Goal: Task Accomplishment & Management: Manage account settings

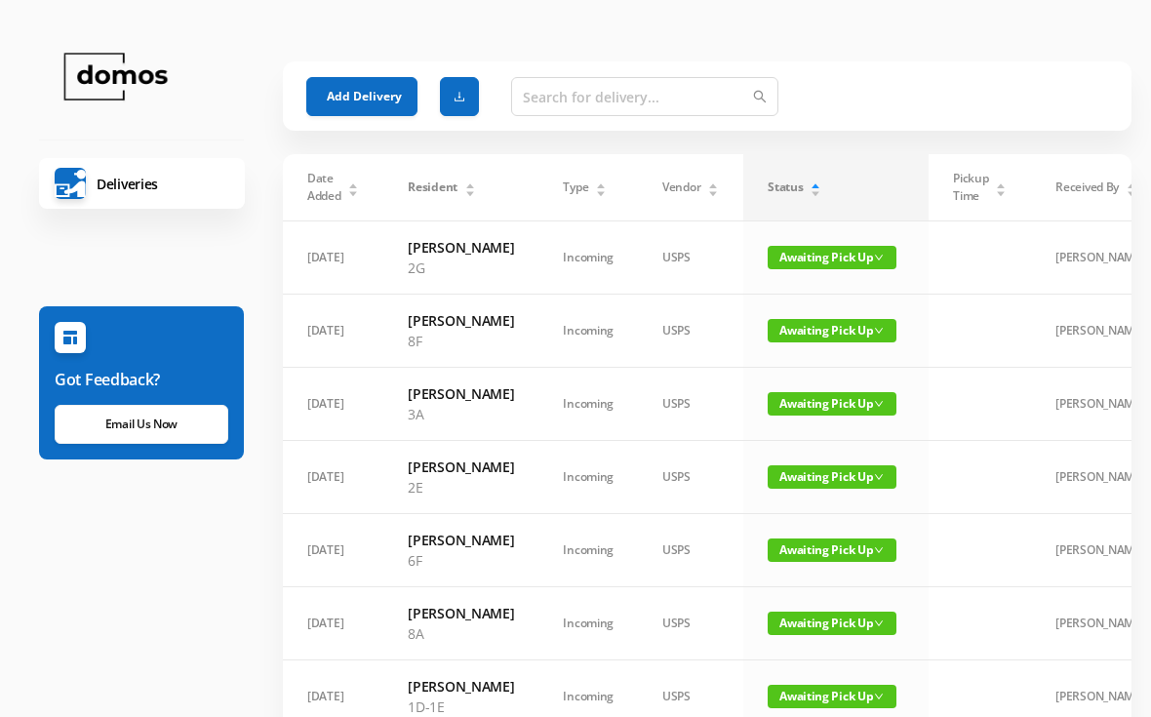
click at [828, 342] on span "Awaiting Pick Up" at bounding box center [832, 330] width 129 height 23
click at [812, 440] on link "Picked Up" at bounding box center [820, 430] width 127 height 31
click at [819, 416] on span "Awaiting Pick Up" at bounding box center [832, 403] width 129 height 23
click at [814, 493] on link "Picked Up" at bounding box center [820, 493] width 127 height 31
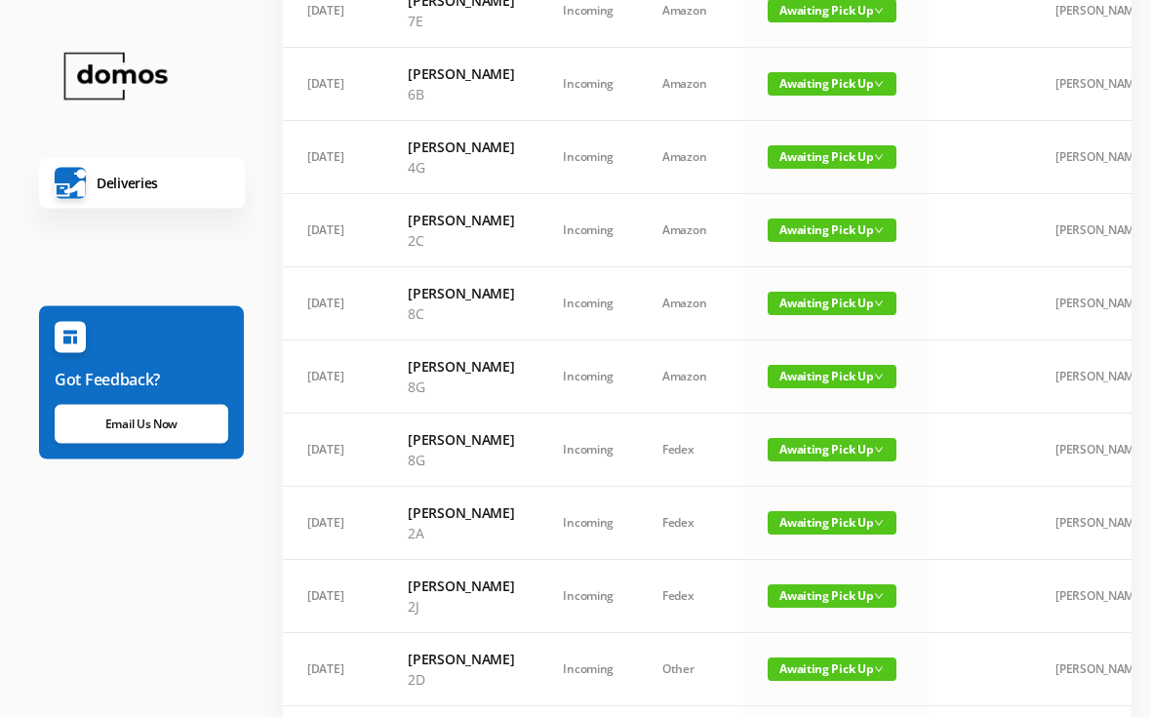
scroll to position [628, 0]
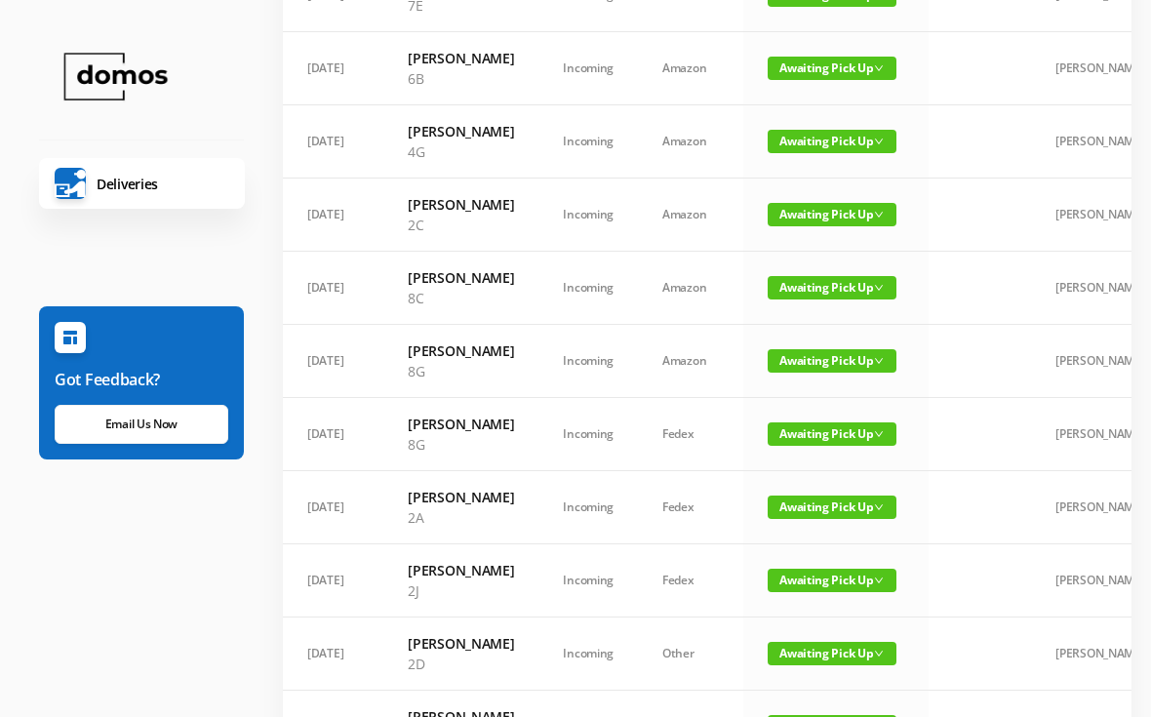
click at [820, 373] on span "Awaiting Pick Up" at bounding box center [832, 360] width 129 height 23
click at [817, 559] on link "Picked Up" at bounding box center [820, 553] width 127 height 31
click at [838, 373] on span "Awaiting Pick Up" at bounding box center [832, 360] width 129 height 23
click at [805, 567] on link "Picked Up" at bounding box center [820, 553] width 127 height 31
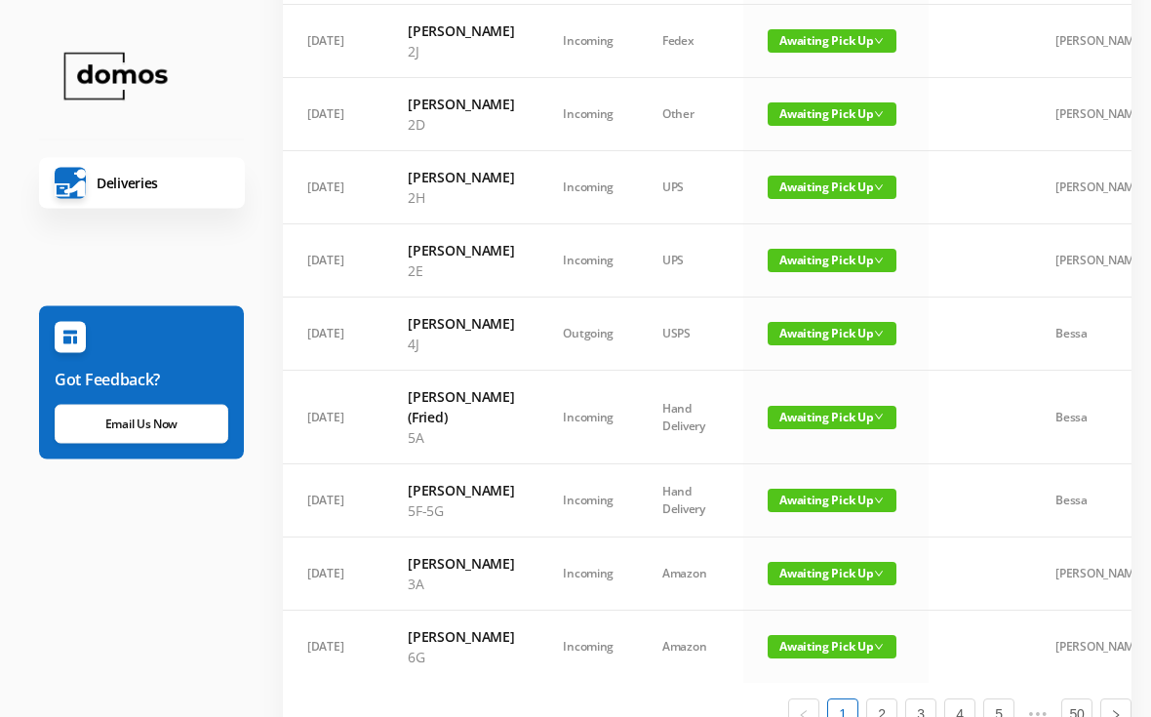
scroll to position [1021, 0]
click at [823, 272] on span "Awaiting Pick Up" at bounding box center [832, 260] width 129 height 23
click at [822, 537] on link "Picked Up" at bounding box center [820, 534] width 127 height 31
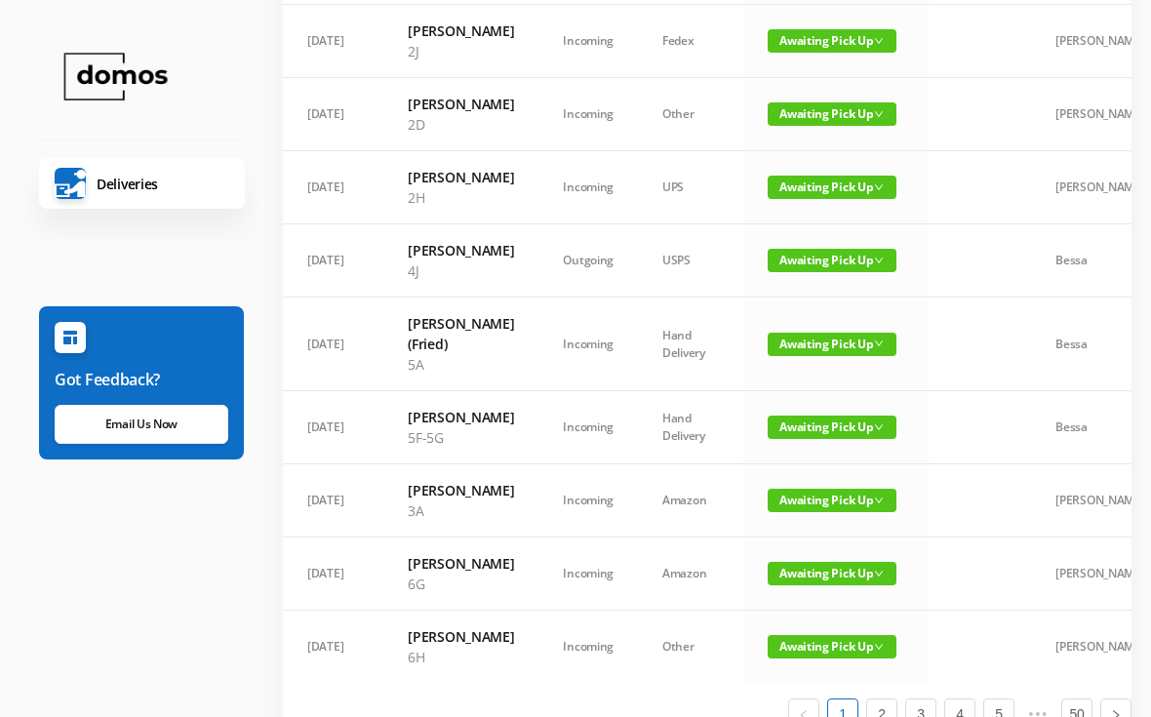
click at [813, 272] on span "Awaiting Pick Up" at bounding box center [832, 260] width 129 height 23
click at [814, 549] on link "Picked Up" at bounding box center [820, 544] width 127 height 31
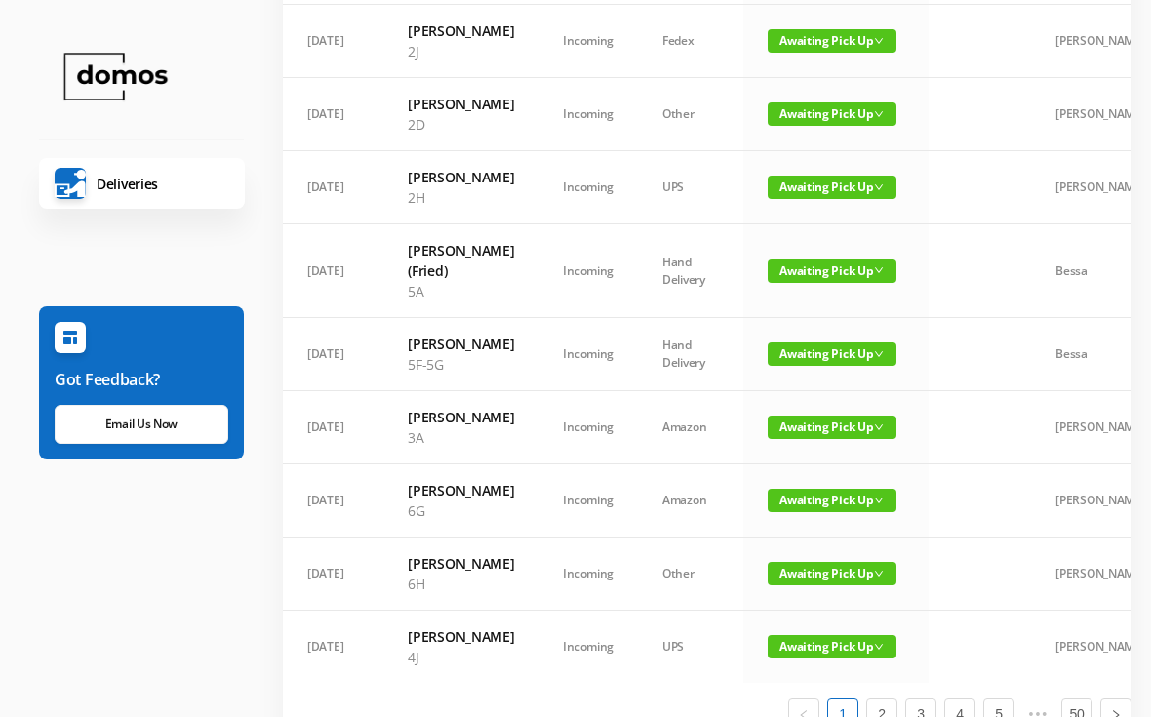
click at [819, 283] on span "Awaiting Pick Up" at bounding box center [832, 270] width 129 height 23
click at [818, 564] on link "Picked Up" at bounding box center [820, 554] width 127 height 31
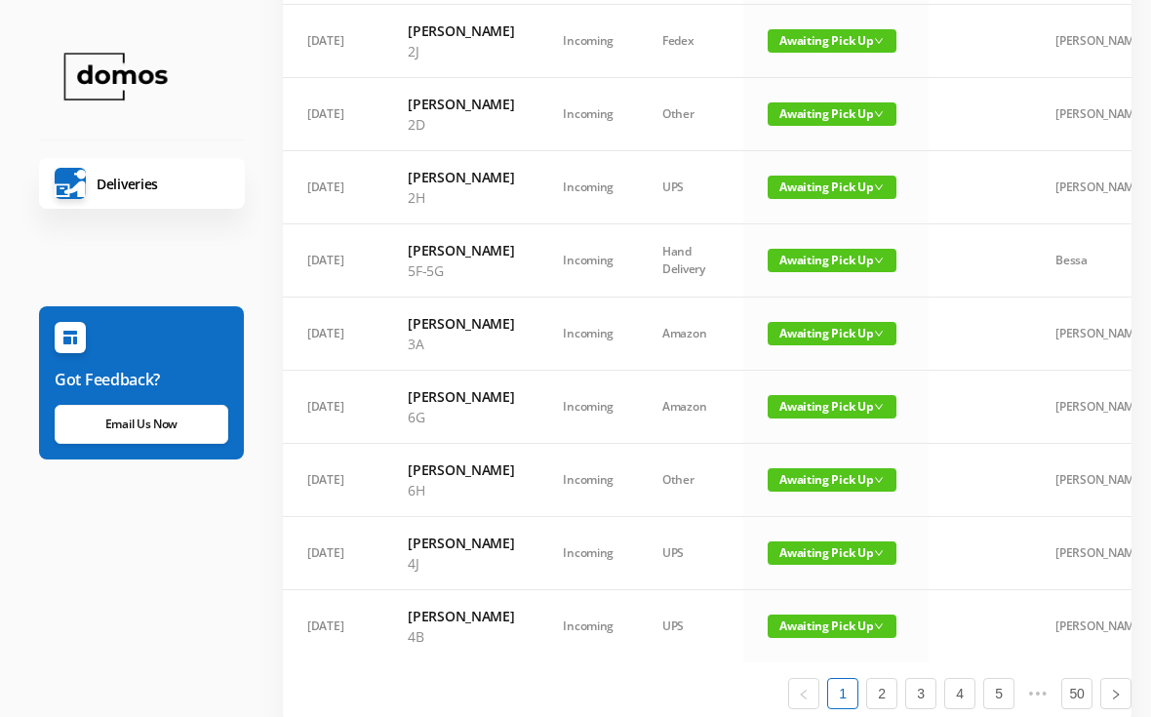
click at [830, 272] on span "Awaiting Pick Up" at bounding box center [832, 260] width 129 height 23
click at [827, 538] on link "Picked Up" at bounding box center [820, 534] width 127 height 31
click at [823, 345] on span "Awaiting Pick Up" at bounding box center [832, 333] width 129 height 23
click at [809, 622] on link "Picked Up" at bounding box center [820, 617] width 127 height 31
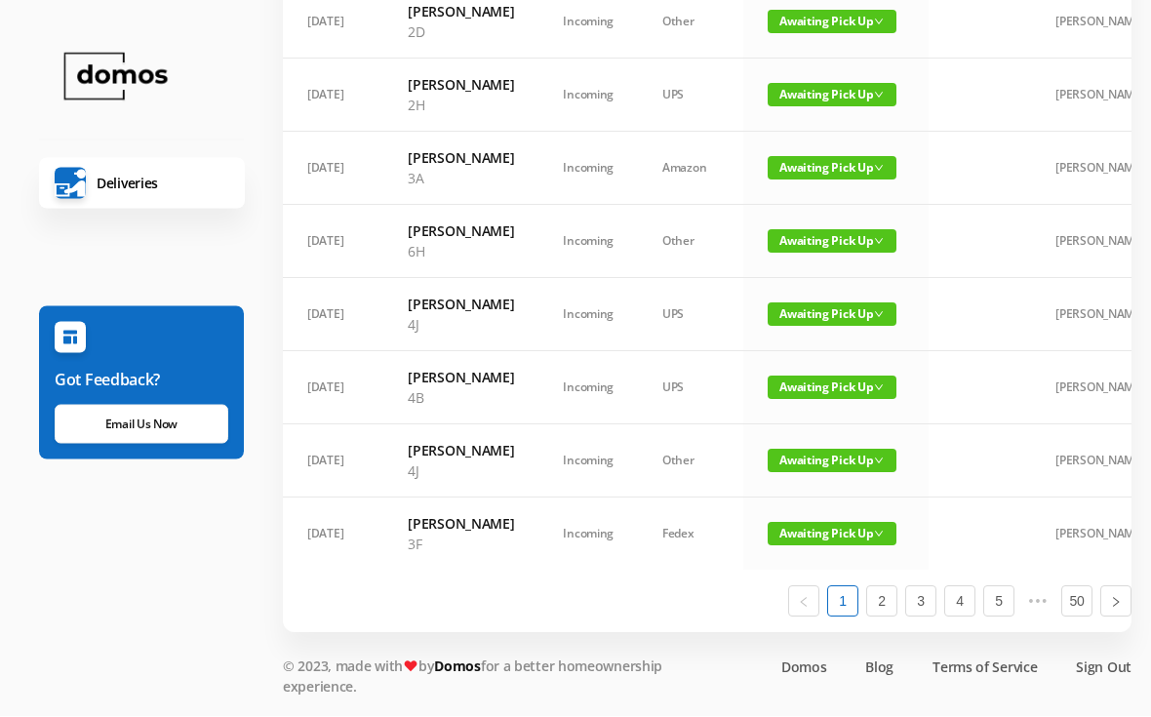
scroll to position [1226, 0]
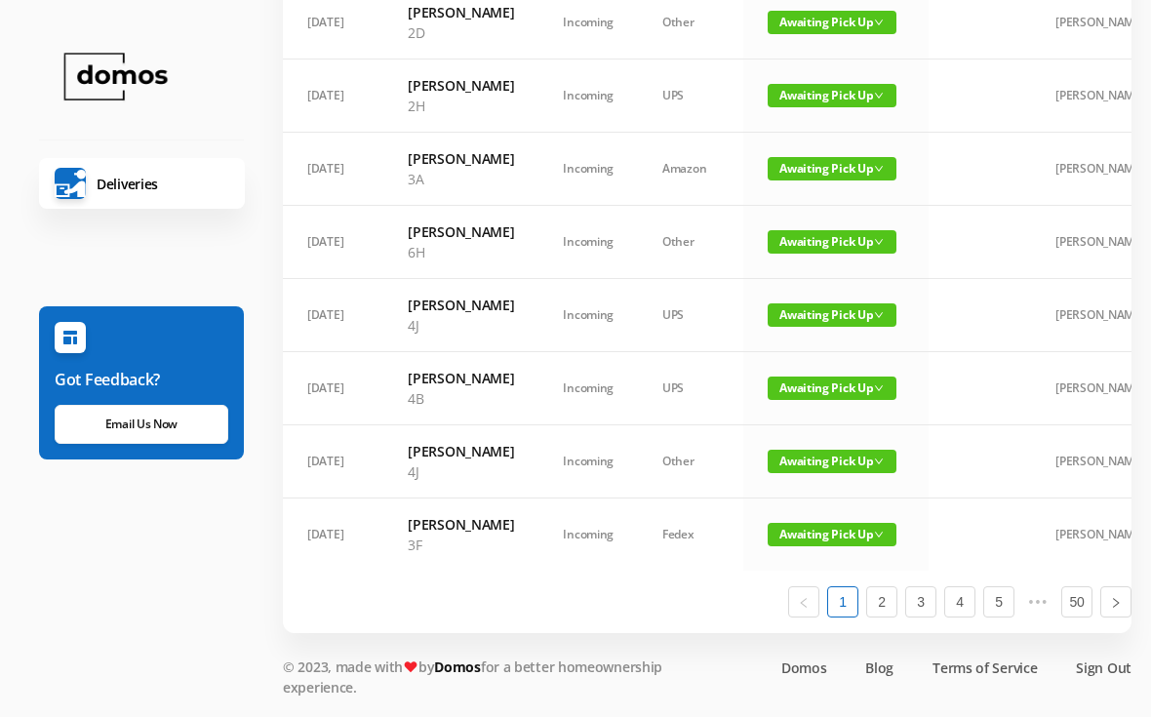
click at [828, 327] on span "Awaiting Pick Up" at bounding box center [832, 314] width 129 height 23
click at [813, 604] on link "Picked Up" at bounding box center [820, 619] width 127 height 31
click at [813, 400] on span "Awaiting Pick Up" at bounding box center [832, 388] width 129 height 23
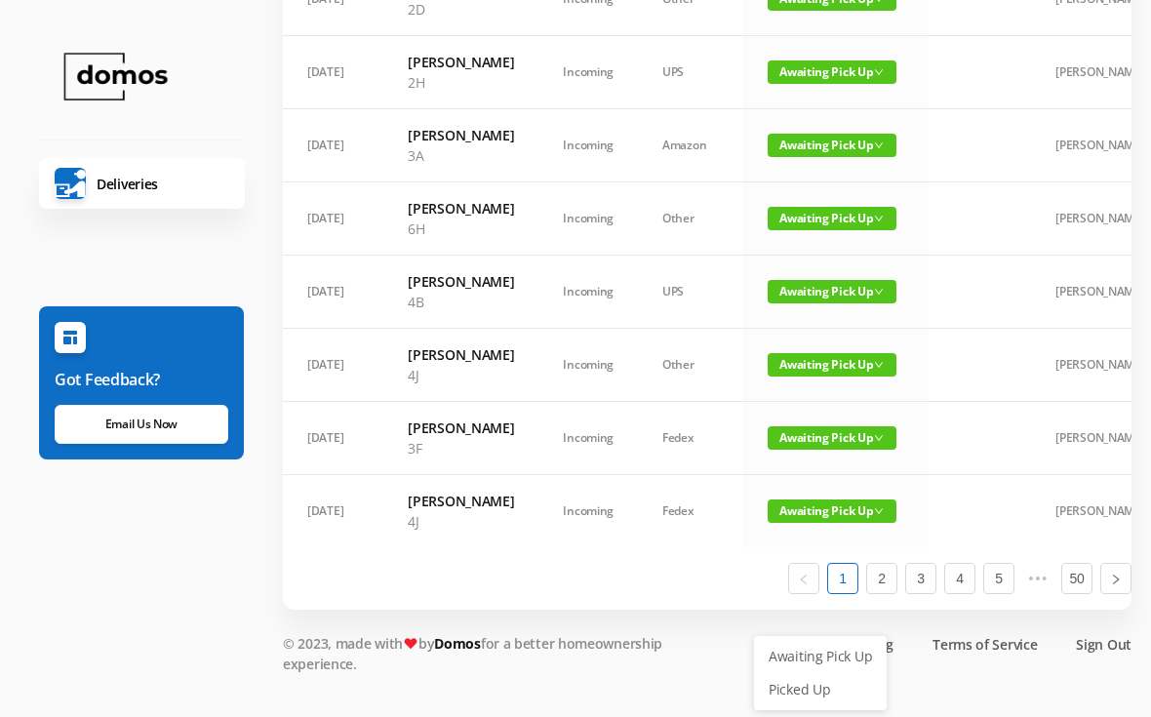
click at [817, 674] on link "Picked Up" at bounding box center [820, 689] width 127 height 31
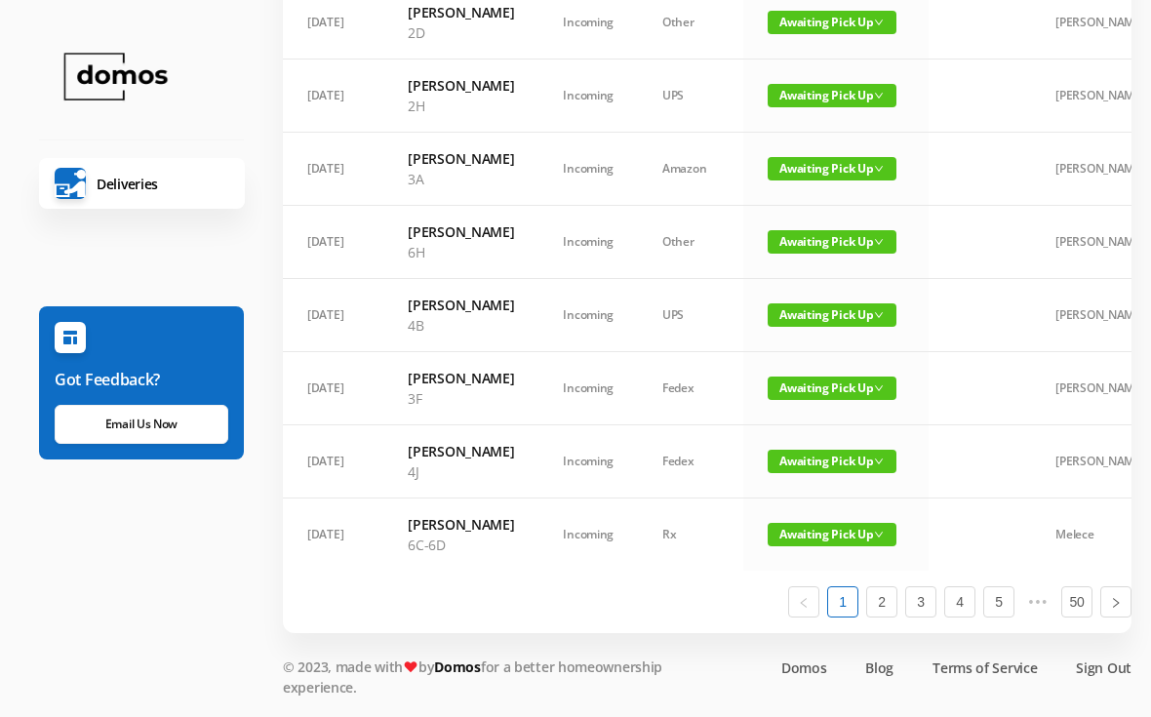
click at [813, 400] on span "Awaiting Pick Up" at bounding box center [832, 388] width 129 height 23
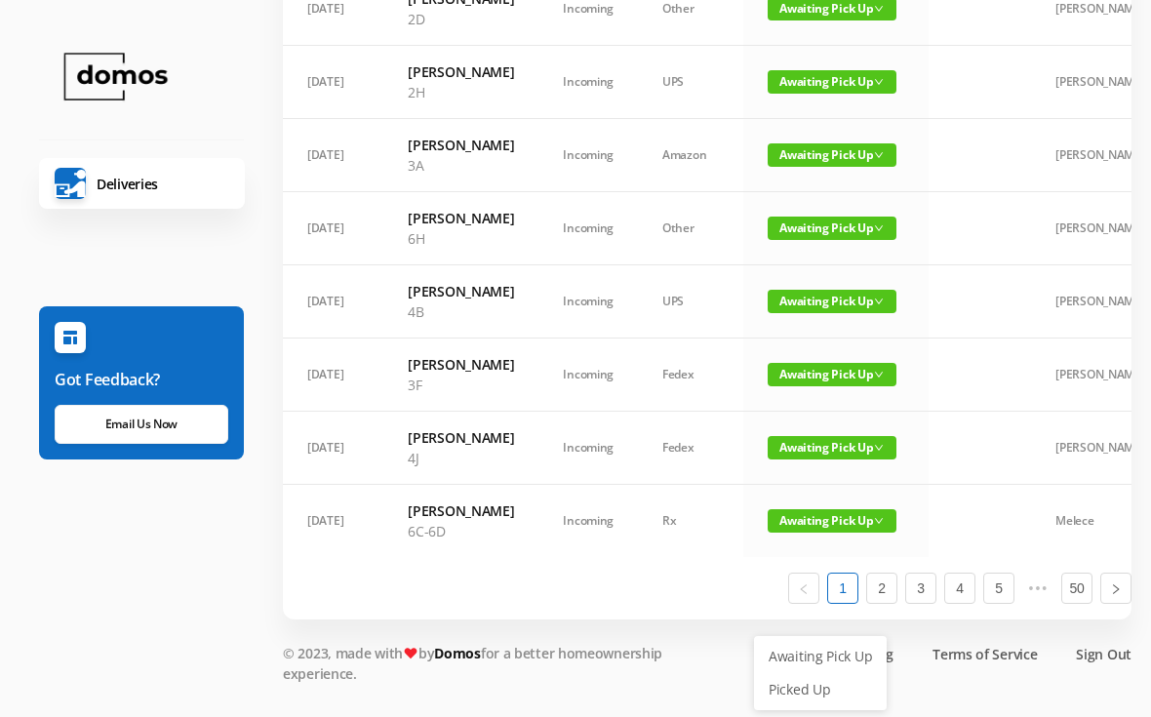
click at [815, 674] on link "Picked Up" at bounding box center [820, 689] width 127 height 31
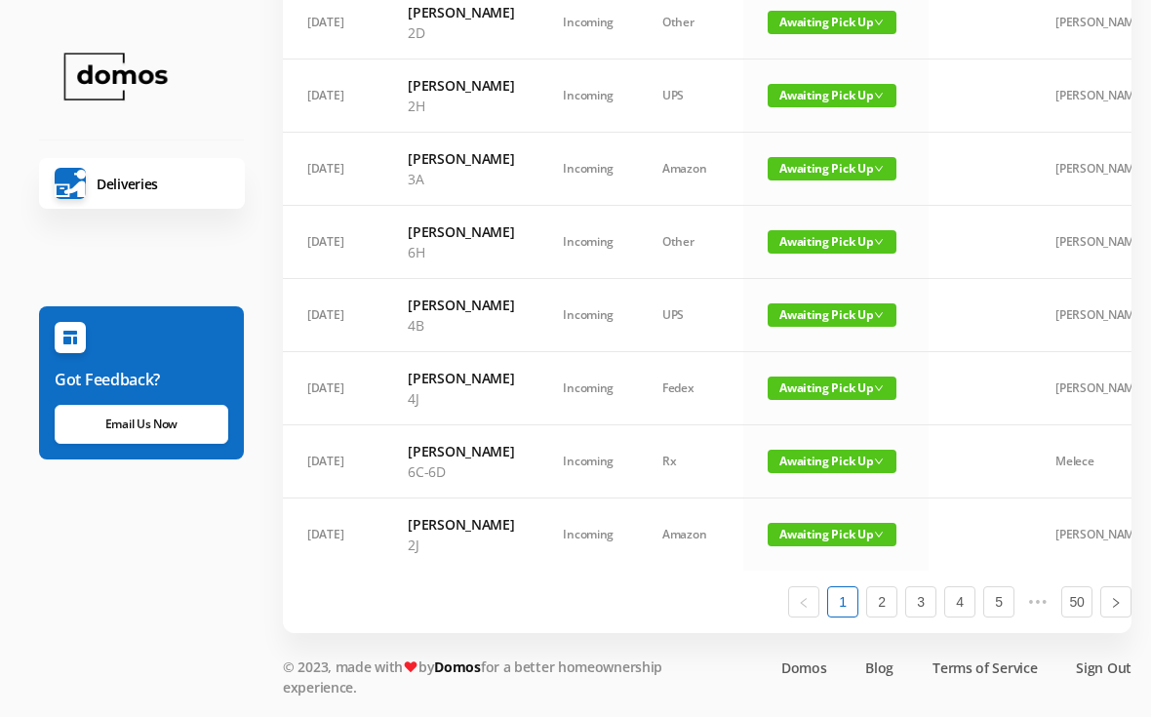
click at [833, 400] on span "Awaiting Pick Up" at bounding box center [832, 388] width 129 height 23
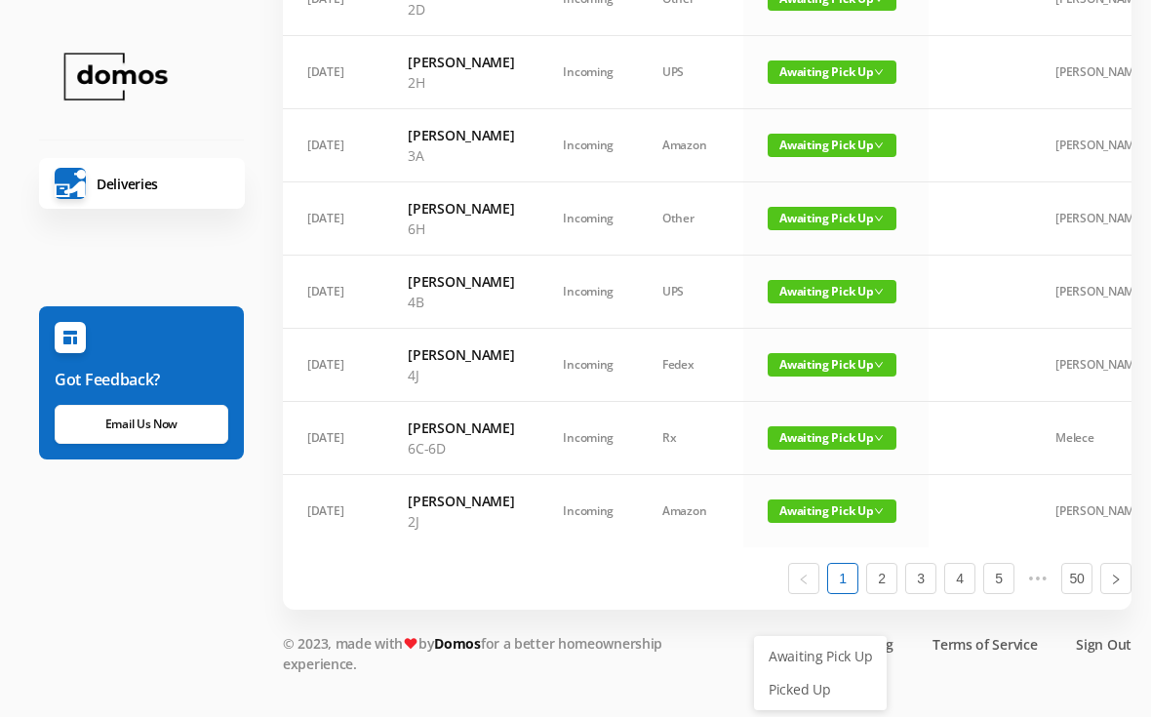
click at [817, 674] on link "Picked Up" at bounding box center [820, 689] width 127 height 31
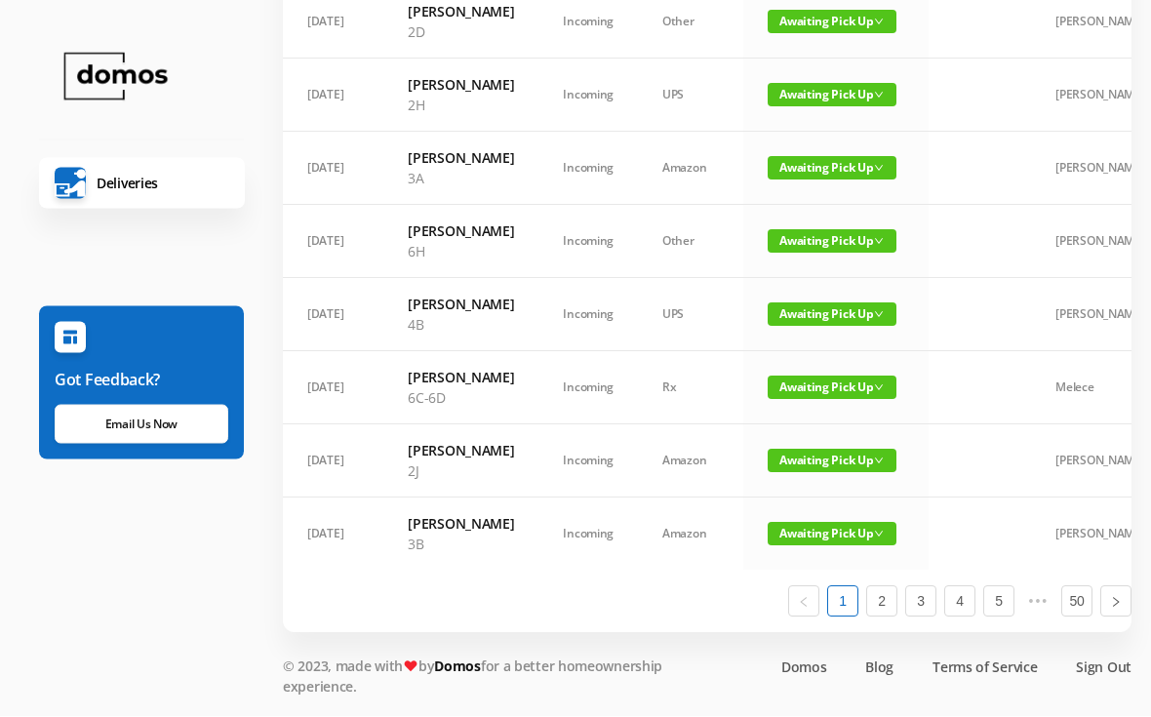
scroll to position [1337, 0]
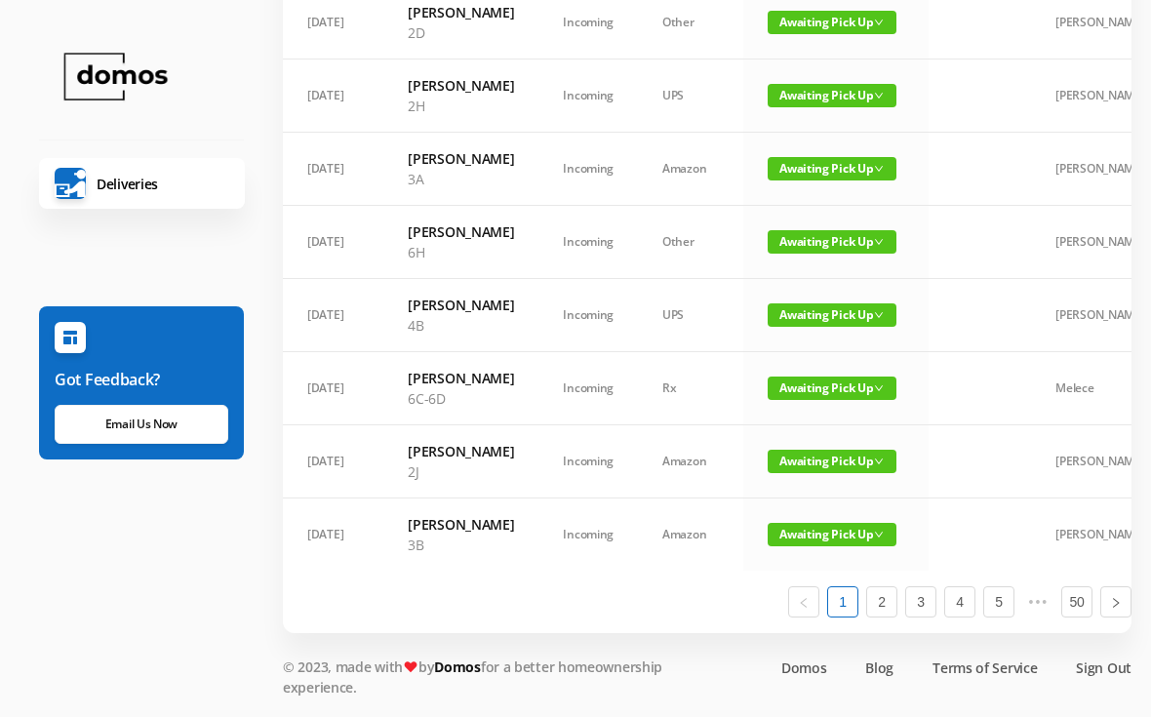
click at [808, 400] on span "Awaiting Pick Up" at bounding box center [832, 388] width 129 height 23
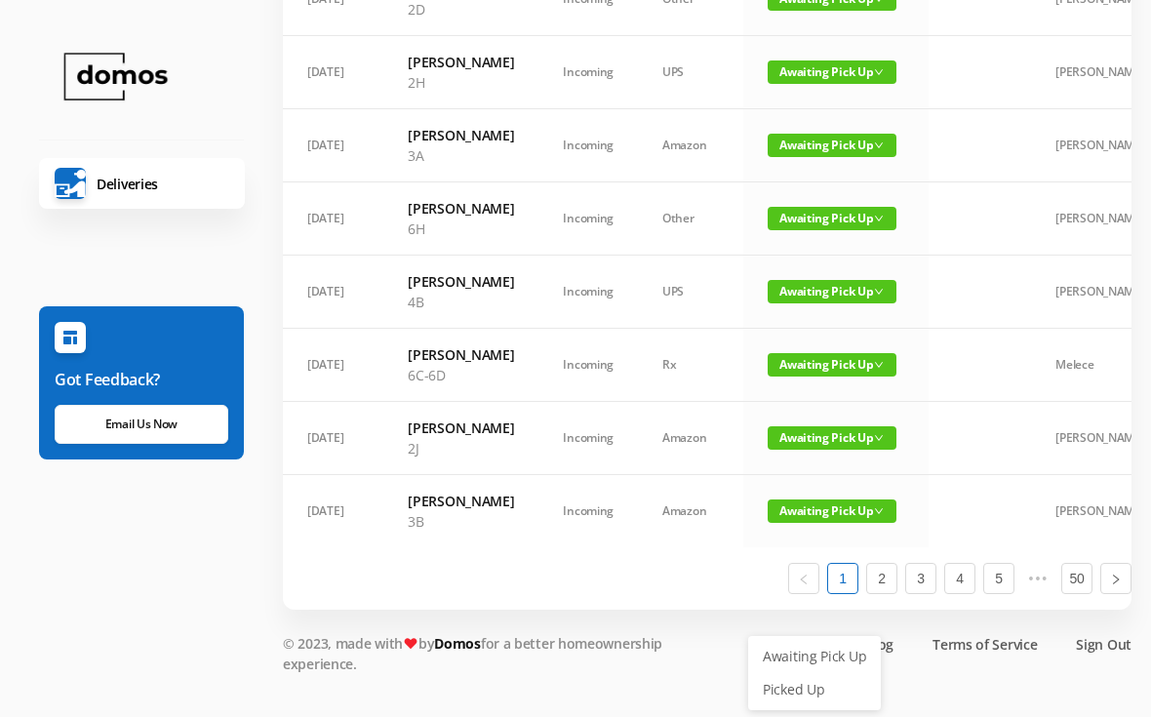
click at [805, 674] on link "Picked Up" at bounding box center [814, 689] width 127 height 31
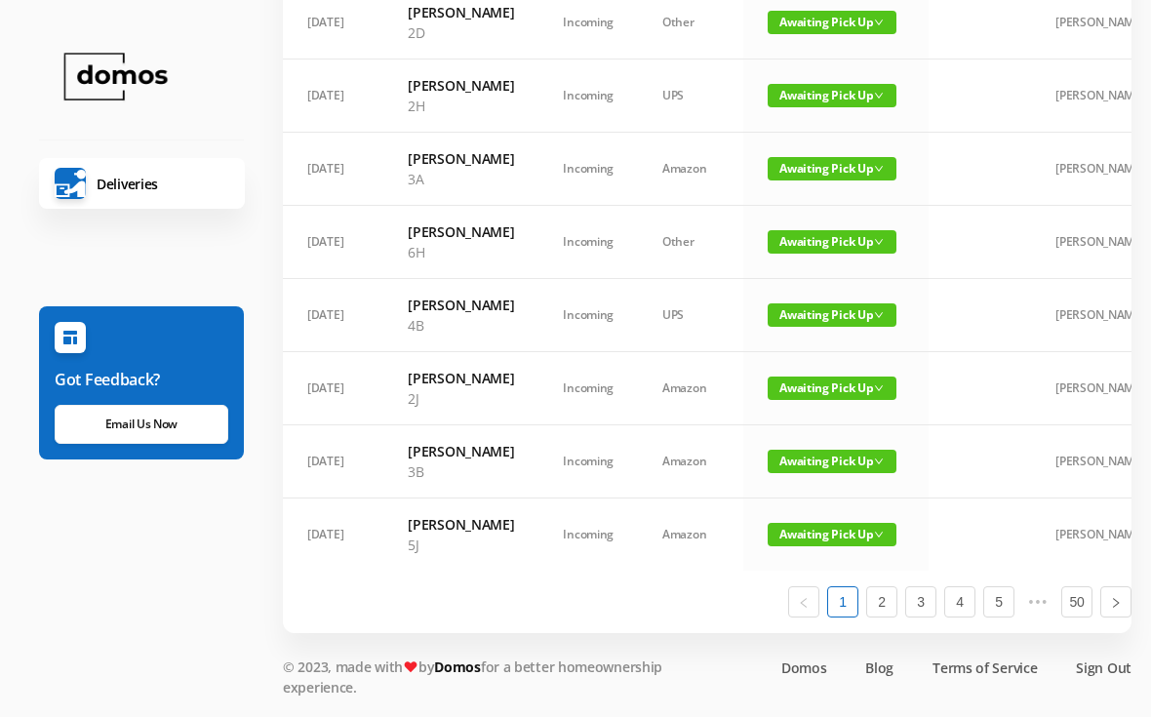
click at [813, 400] on span "Awaiting Pick Up" at bounding box center [832, 388] width 129 height 23
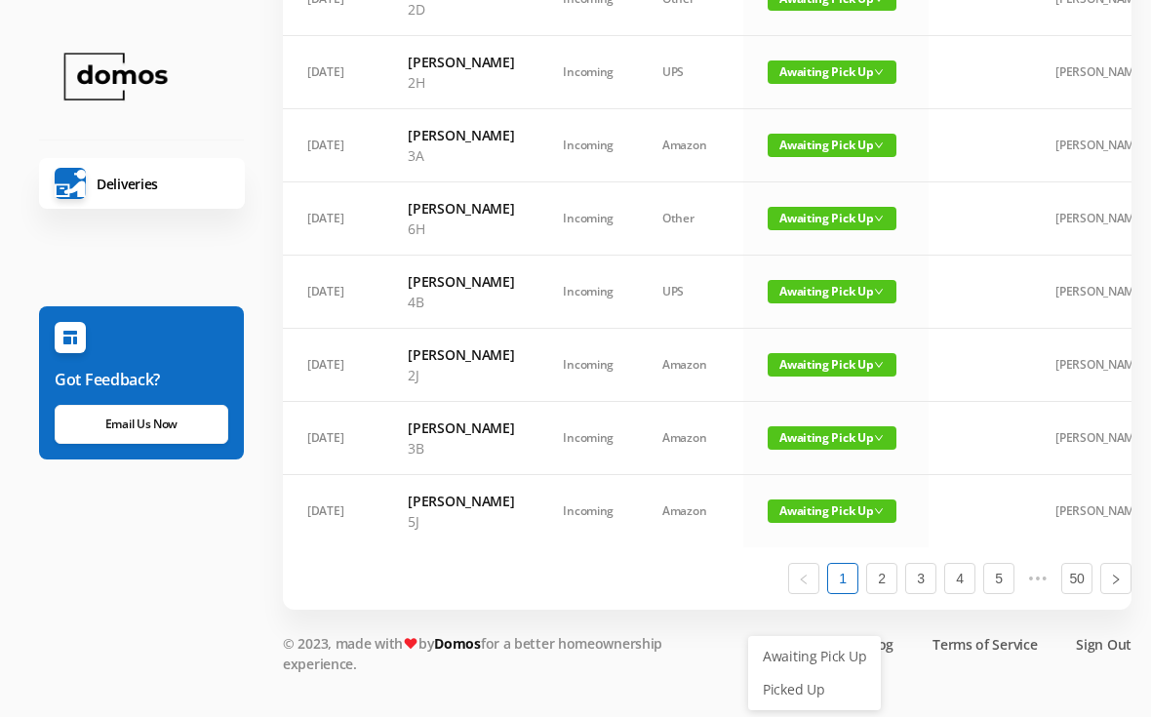
click at [810, 674] on link "Picked Up" at bounding box center [814, 689] width 127 height 31
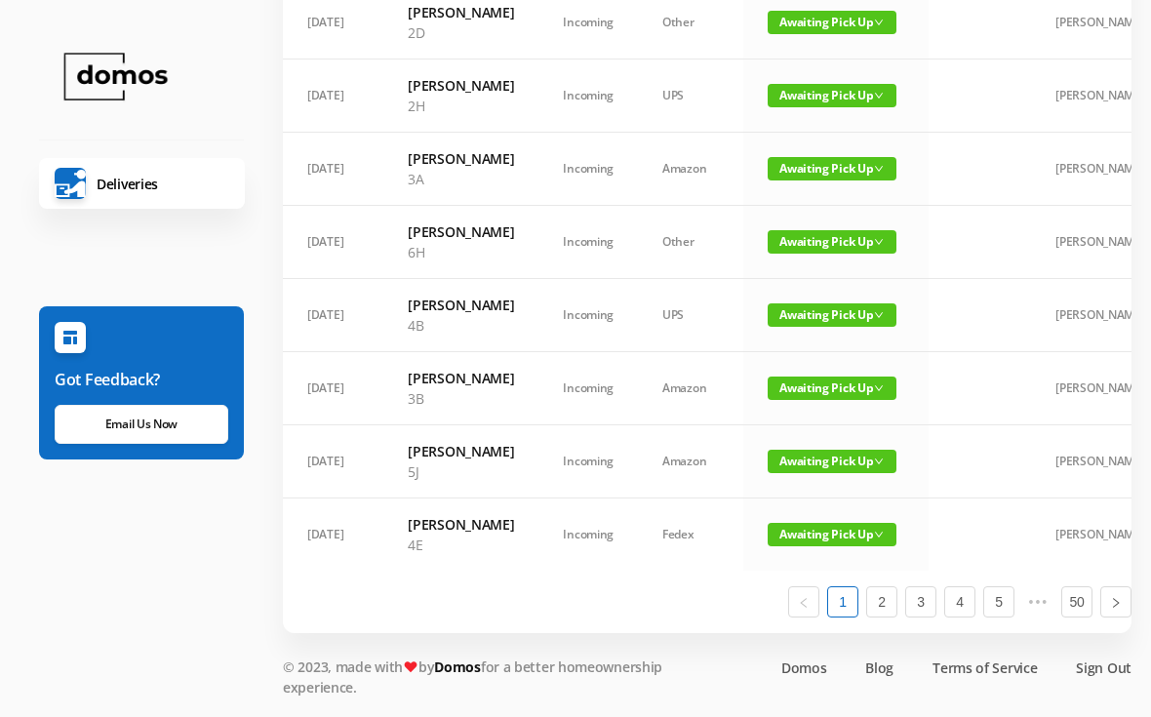
click at [810, 473] on span "Awaiting Pick Up" at bounding box center [832, 461] width 129 height 23
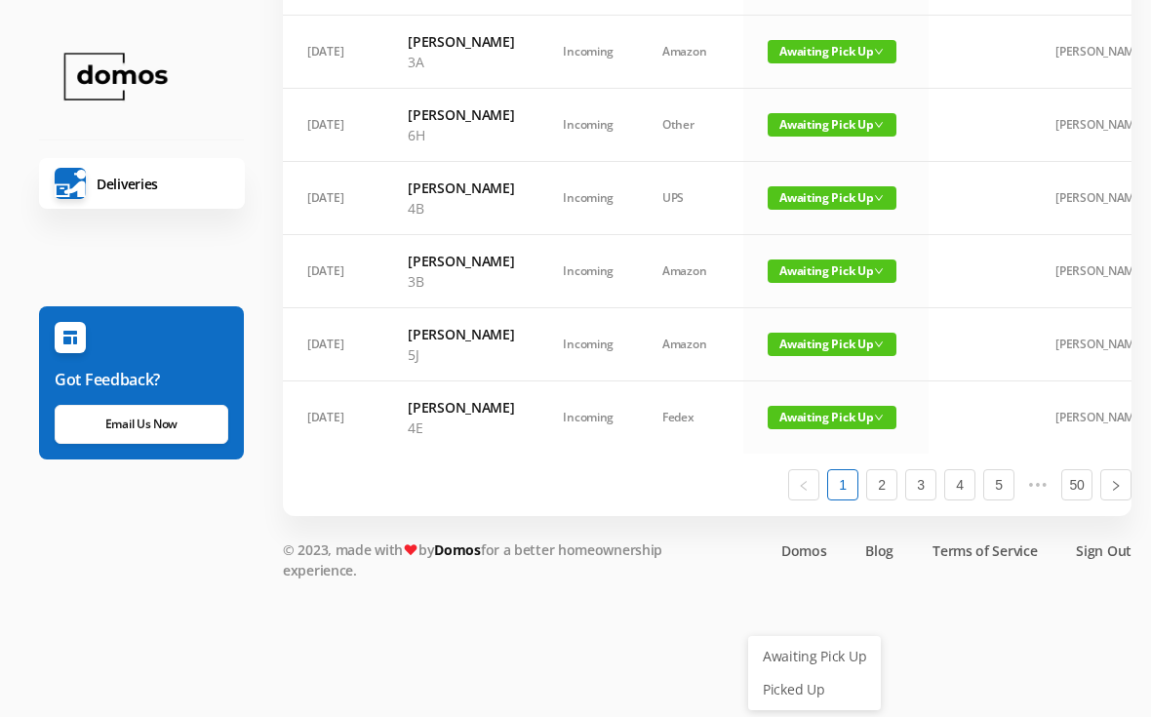
click at [813, 674] on link "Picked Up" at bounding box center [814, 689] width 127 height 31
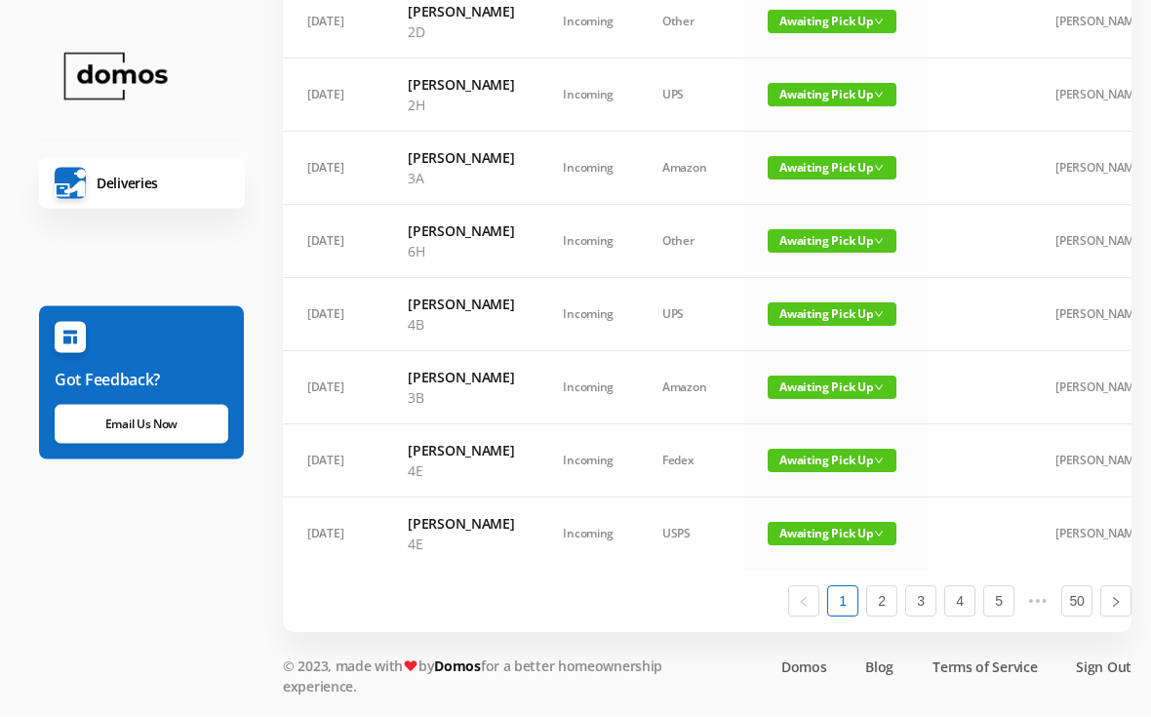
scroll to position [1385, 0]
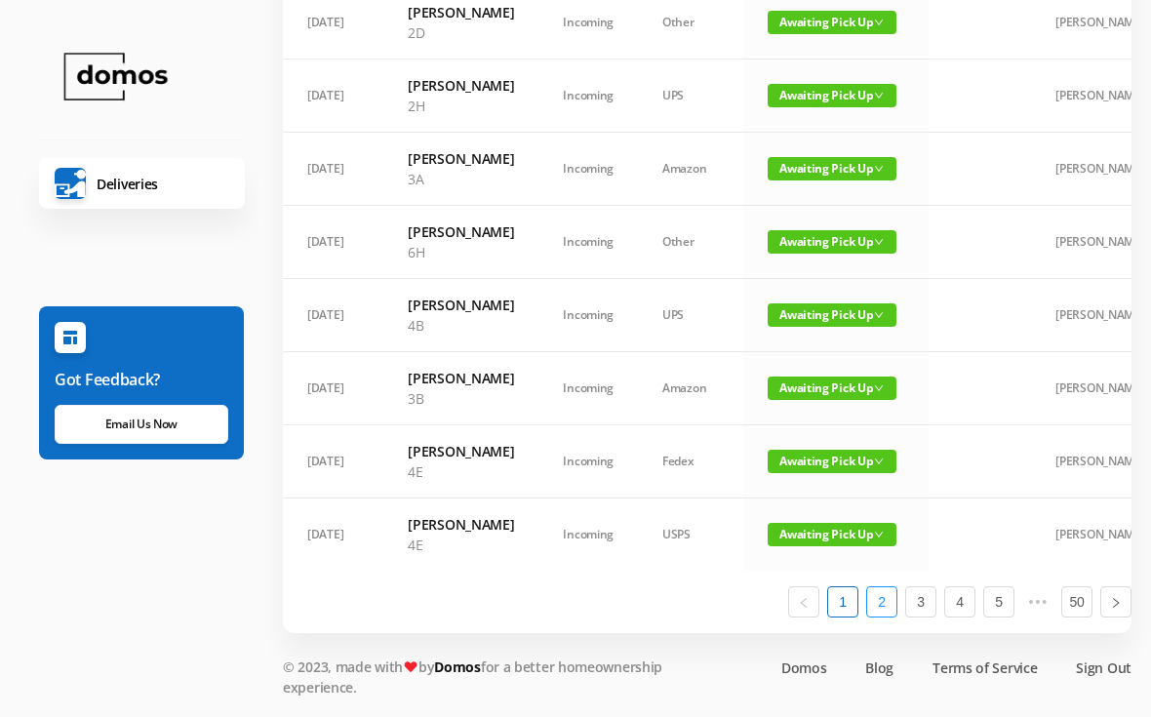
click at [888, 617] on link "2" at bounding box center [881, 601] width 29 height 29
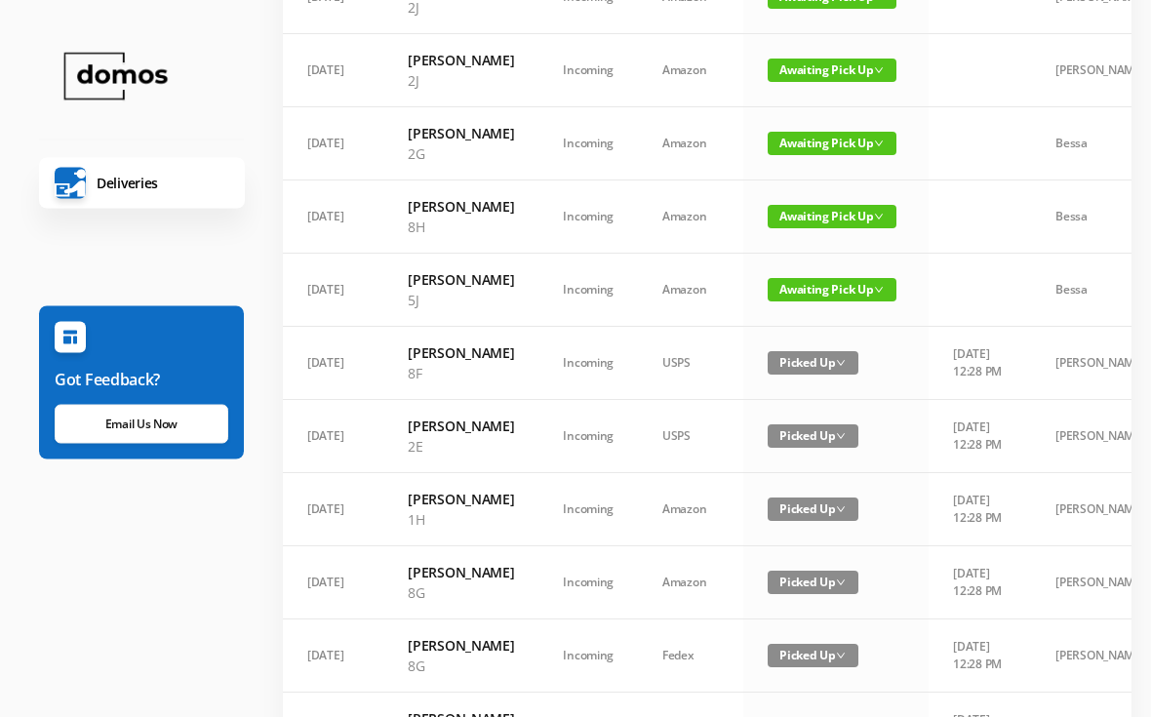
scroll to position [334, 0]
click at [808, 301] on span "Awaiting Pick Up" at bounding box center [832, 289] width 129 height 23
click at [806, 460] on link "Picked Up" at bounding box center [820, 450] width 127 height 31
click at [823, 228] on span "Awaiting Pick Up" at bounding box center [832, 216] width 129 height 23
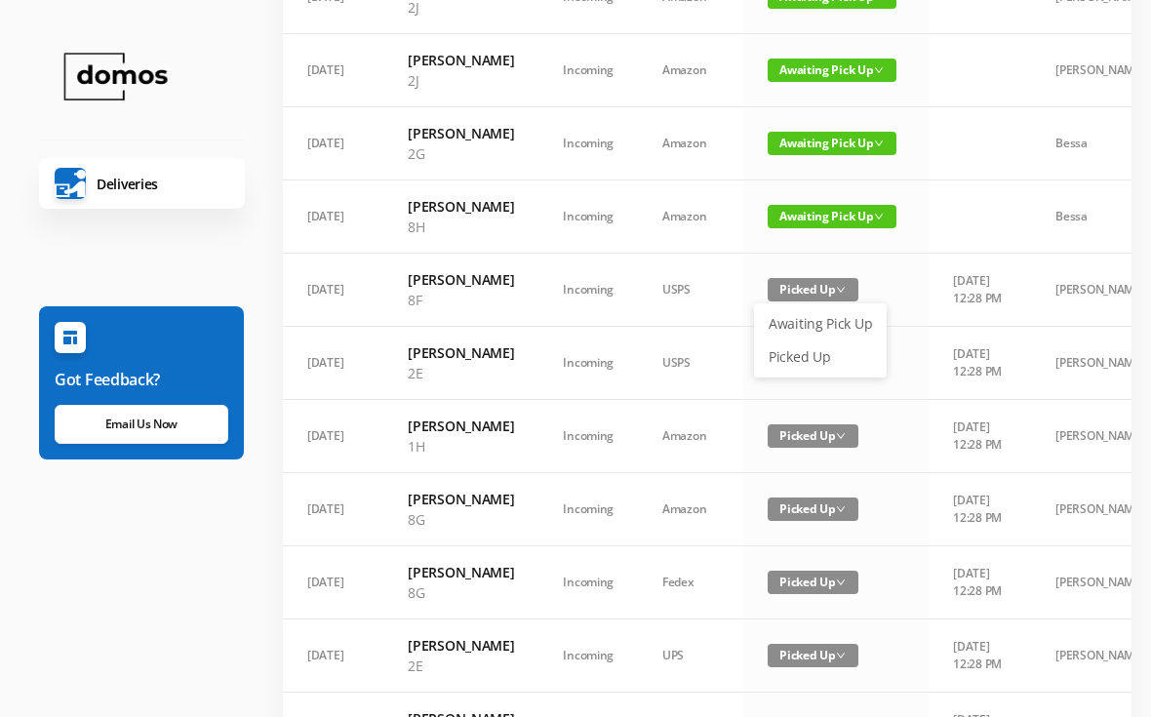
click at [815, 337] on link "Awaiting Pick Up" at bounding box center [820, 323] width 127 height 31
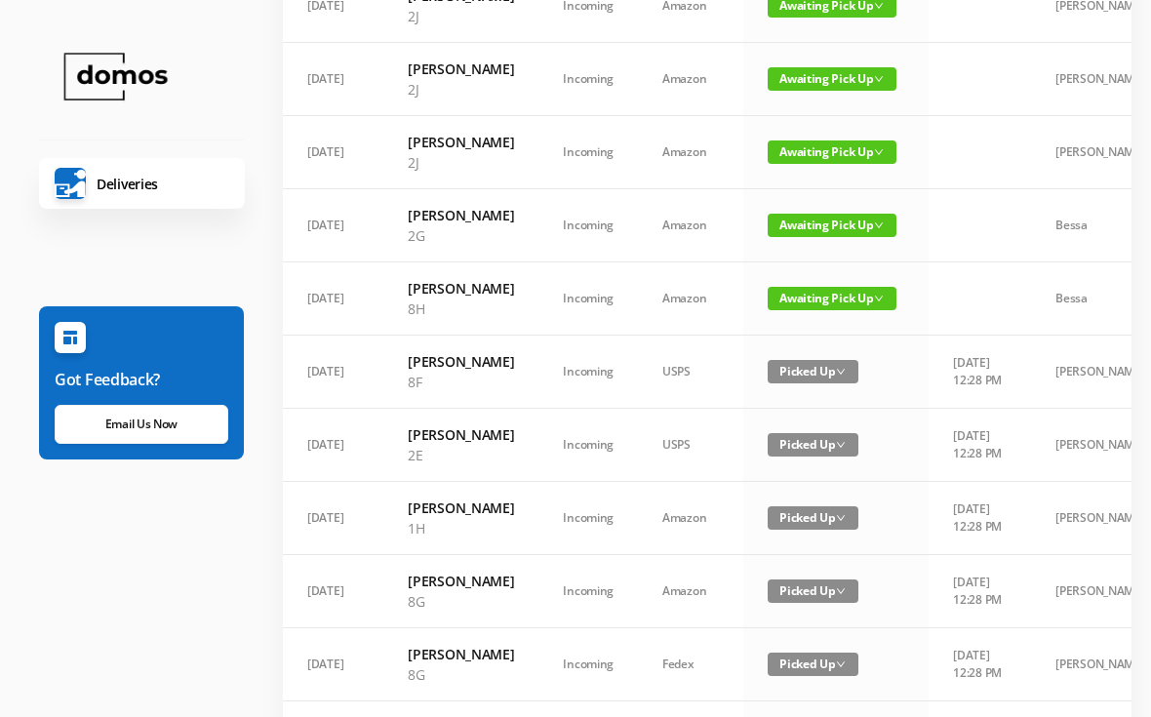
scroll to position [249, 0]
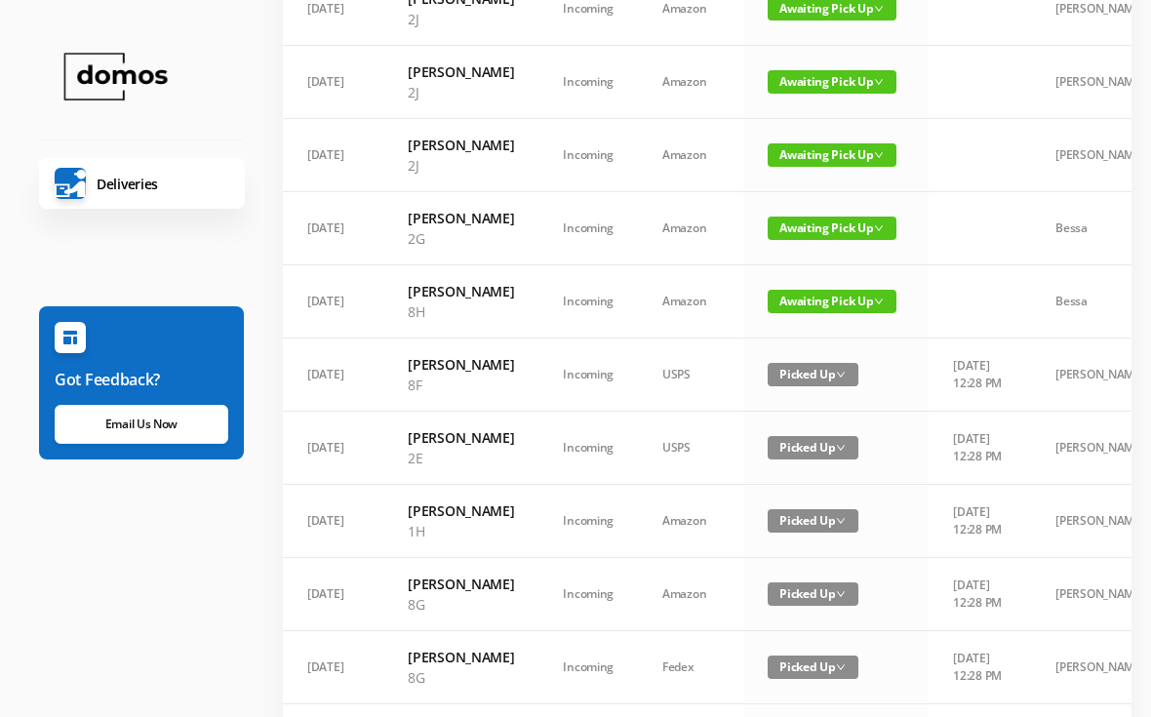
click at [805, 313] on span "Awaiting Pick Up" at bounding box center [832, 301] width 129 height 23
click at [822, 440] on link "Picked Up" at bounding box center [820, 441] width 127 height 31
click at [811, 167] on span "Awaiting Pick Up" at bounding box center [832, 154] width 129 height 23
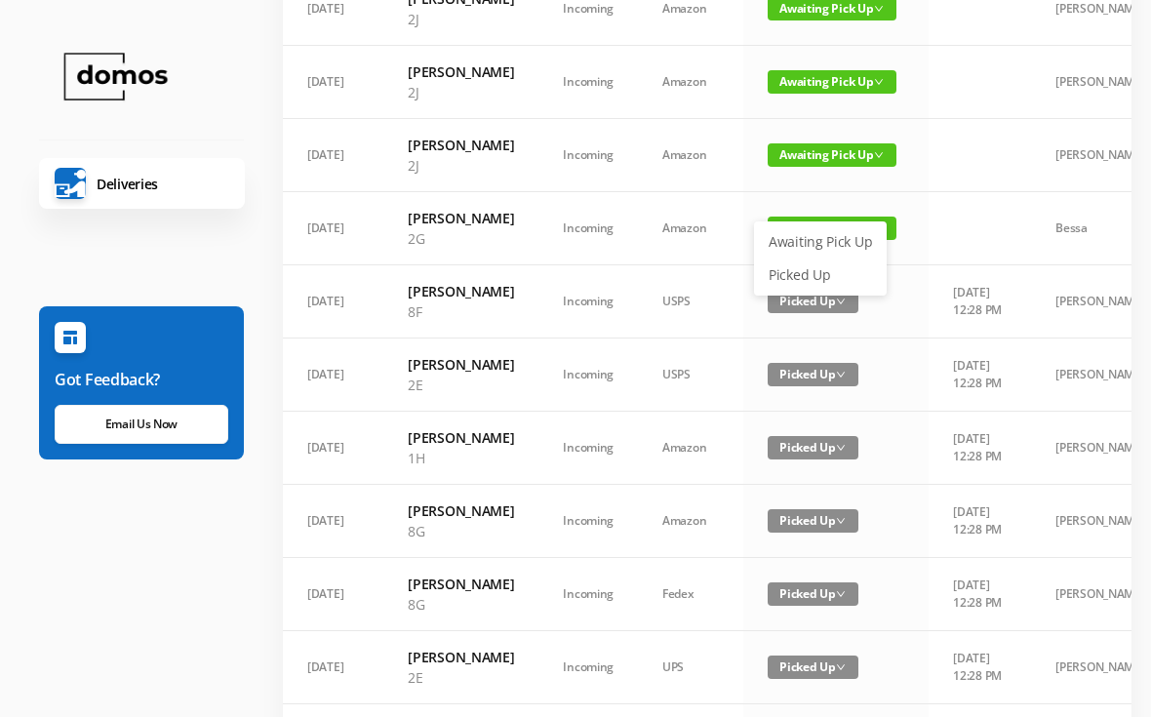
click at [810, 274] on link "Picked Up" at bounding box center [820, 274] width 127 height 31
click at [827, 94] on span "Awaiting Pick Up" at bounding box center [832, 81] width 129 height 23
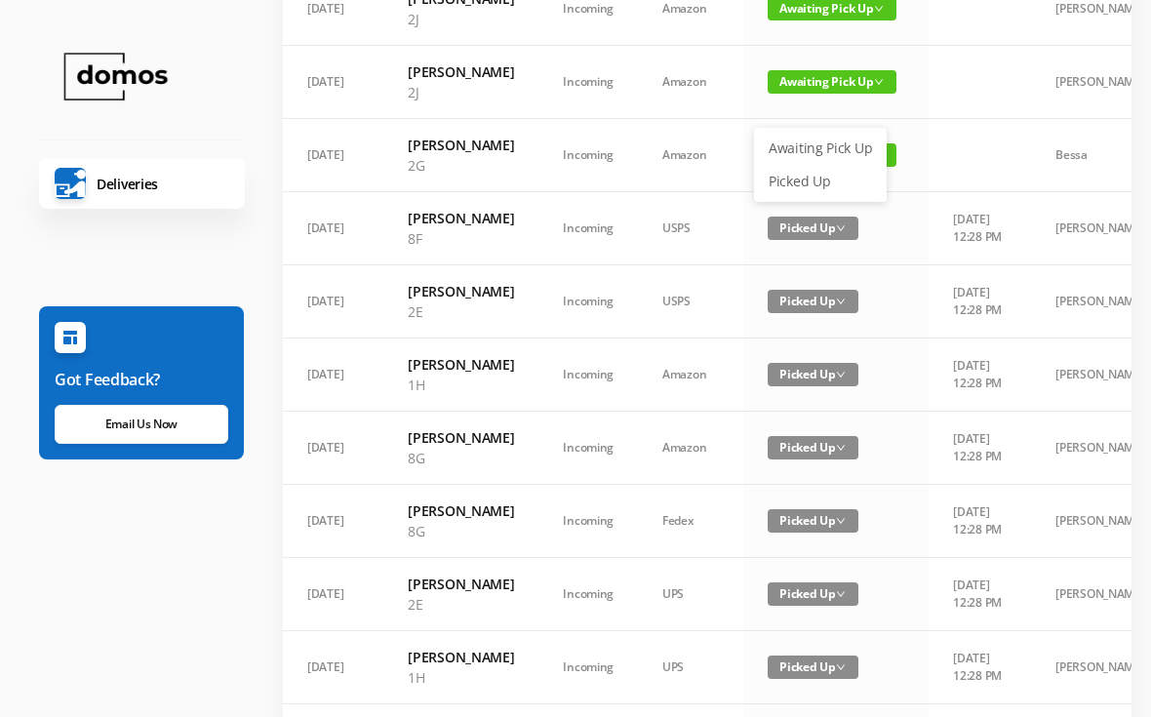
click at [797, 185] on link "Picked Up" at bounding box center [820, 181] width 127 height 31
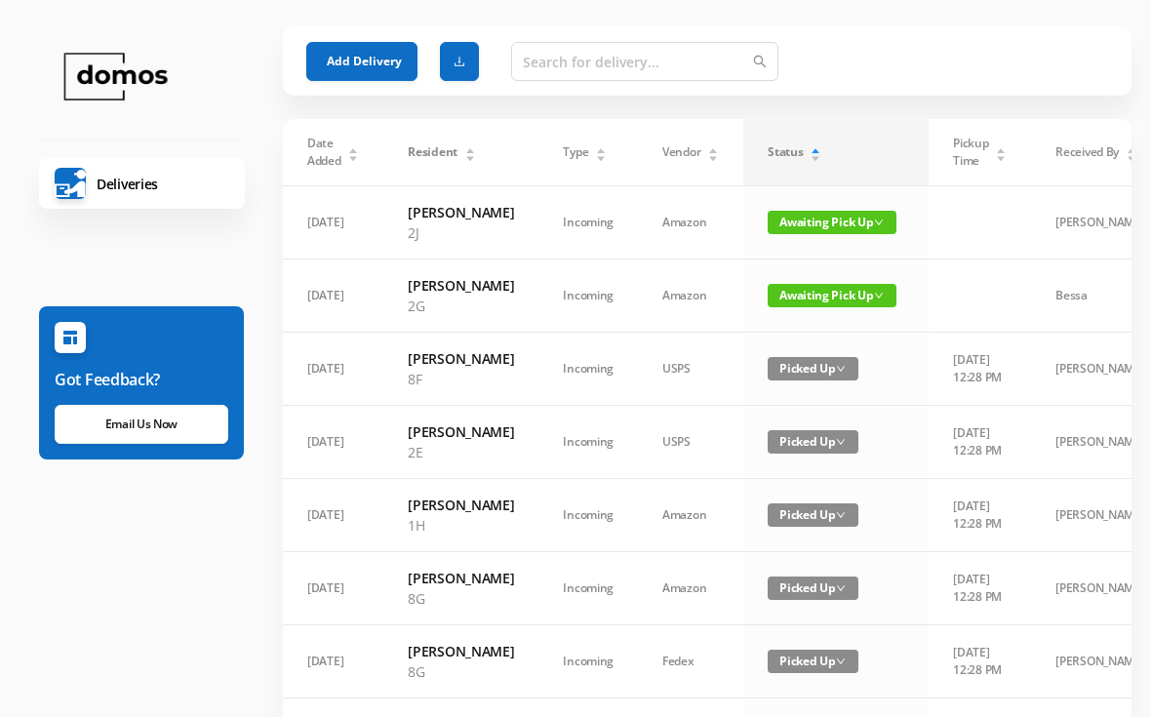
scroll to position [33, 0]
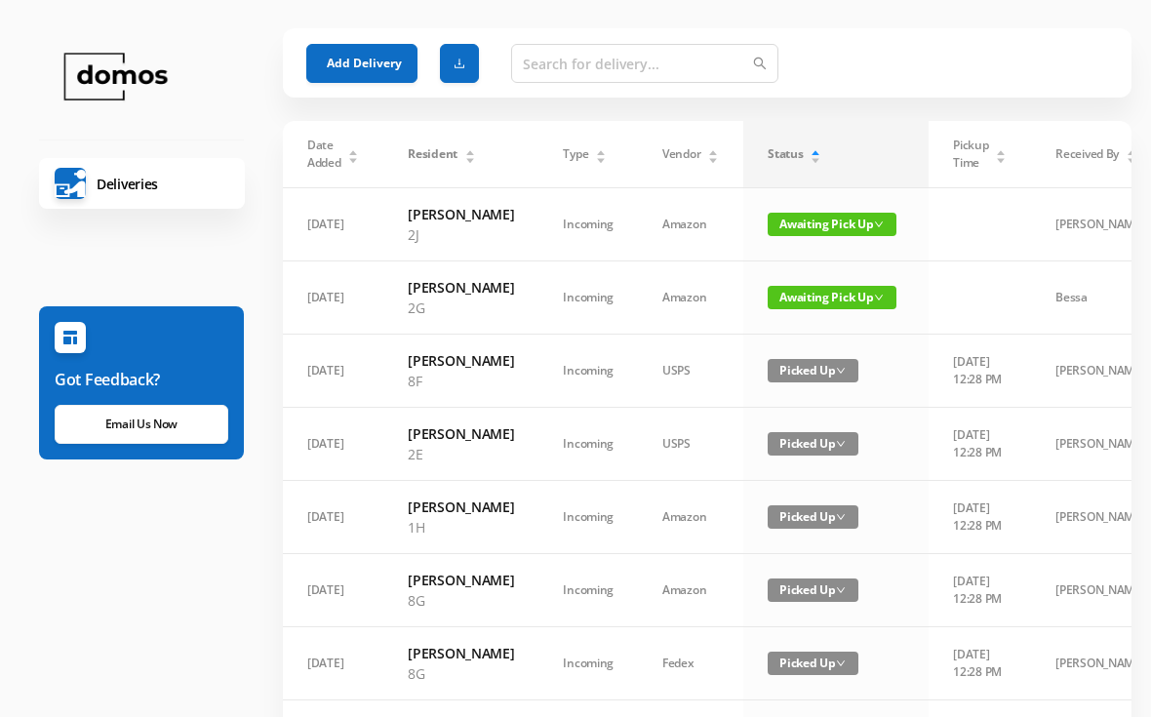
click at [805, 236] on span "Awaiting Pick Up" at bounding box center [832, 224] width 129 height 23
click at [809, 309] on link "Picked Up" at bounding box center [820, 303] width 127 height 31
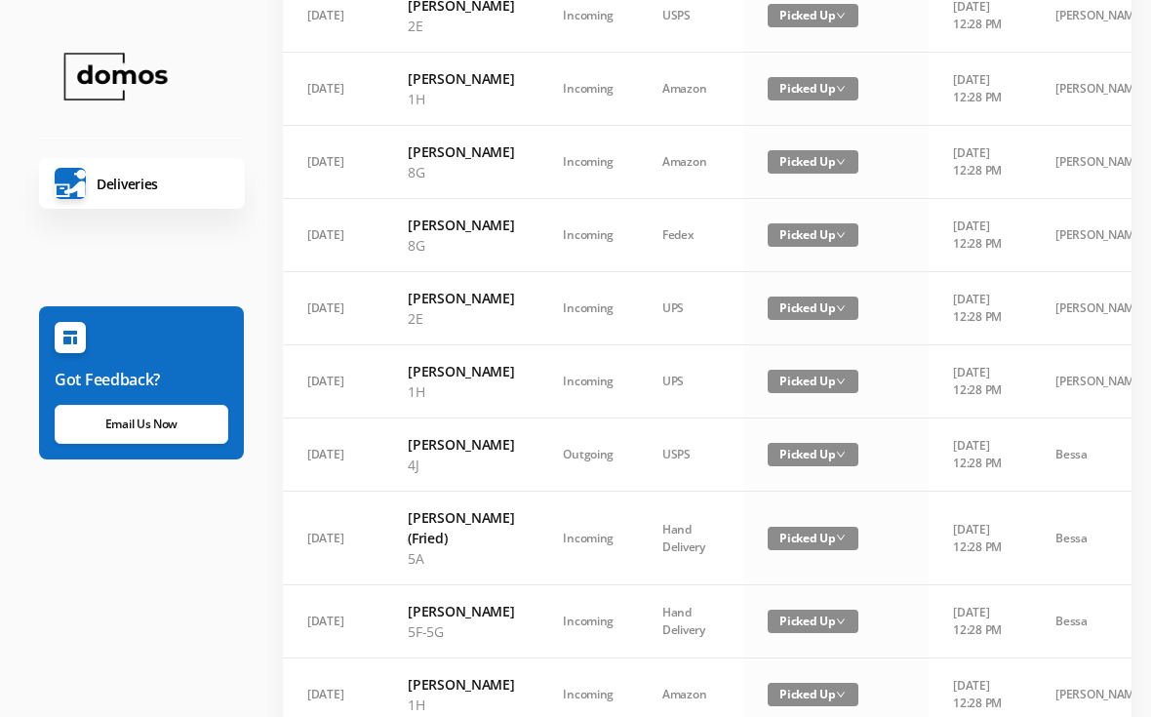
scroll to position [386, 0]
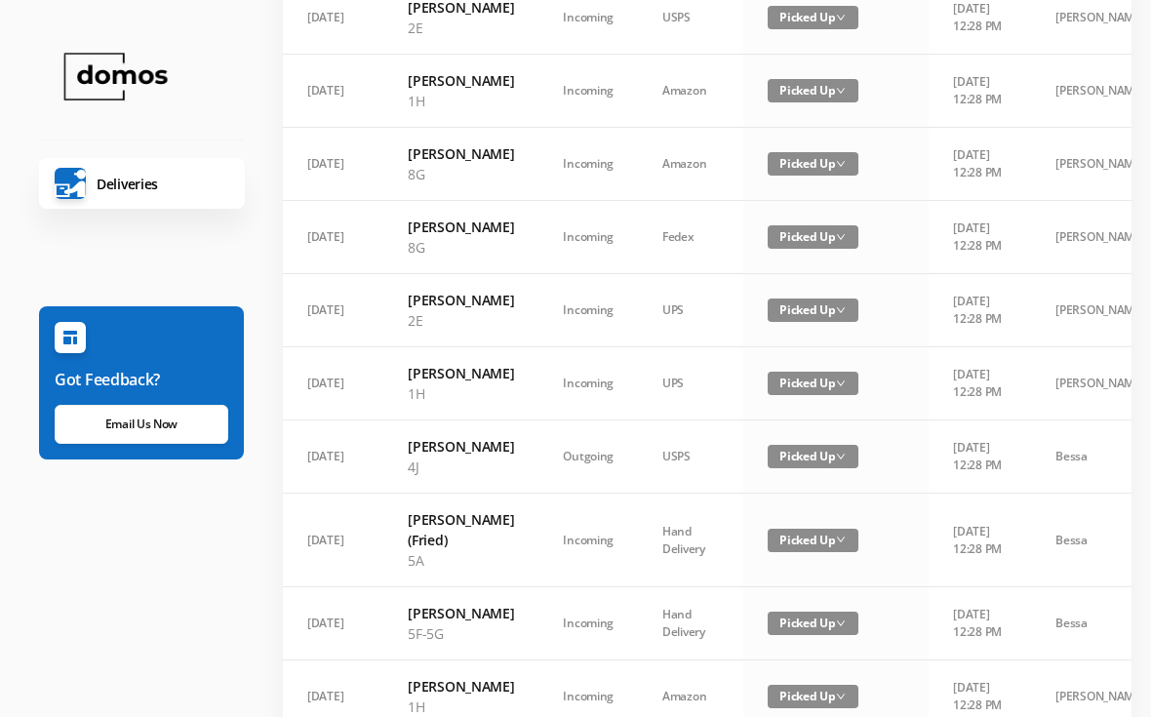
click at [808, 468] on span "Picked Up" at bounding box center [813, 456] width 91 height 23
click at [683, 494] on td "USPS" at bounding box center [690, 456] width 105 height 73
click at [811, 468] on span "Picked Up" at bounding box center [813, 456] width 91 height 23
click at [817, 558] on link "Awaiting Pick Up" at bounding box center [820, 563] width 127 height 31
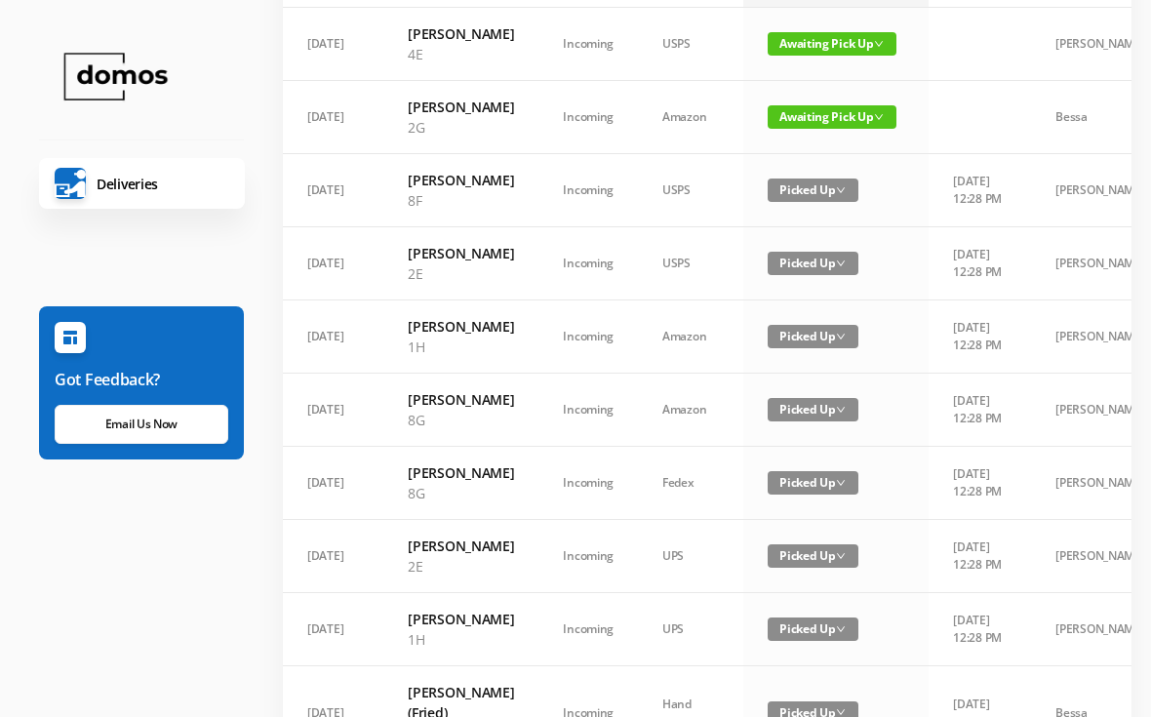
scroll to position [0, 0]
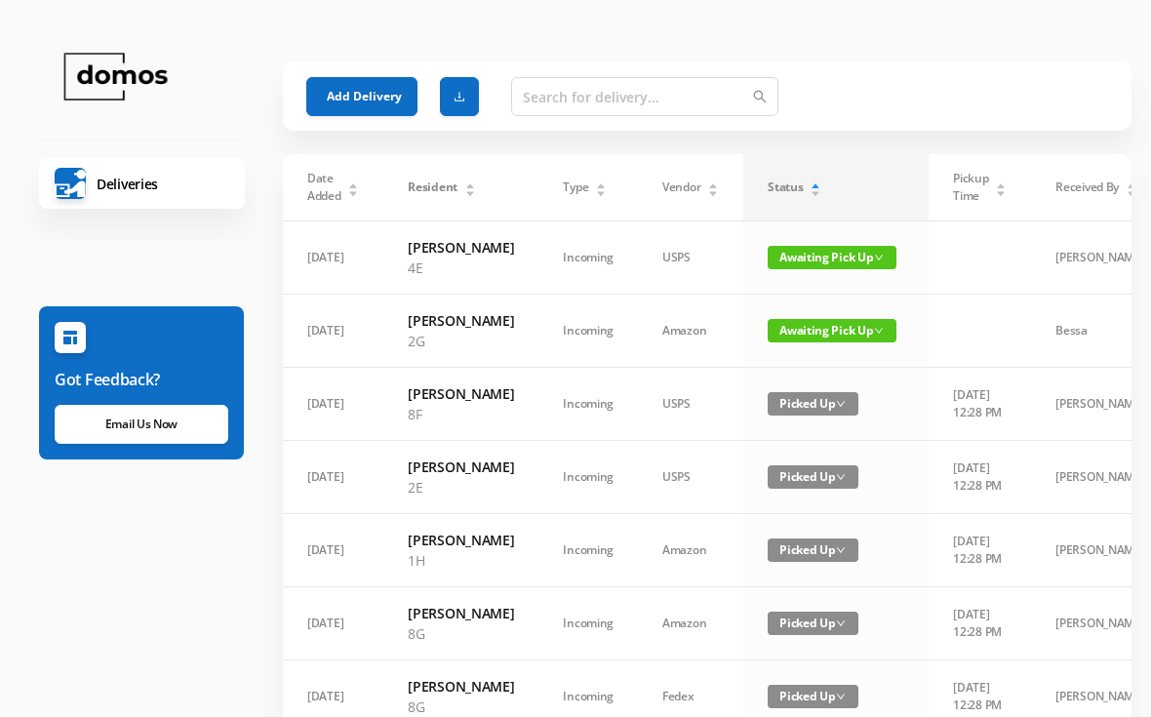
click at [798, 416] on span "Picked Up" at bounding box center [813, 403] width 91 height 23
click at [671, 411] on td "USPS" at bounding box center [690, 404] width 105 height 73
click at [668, 95] on input "text" at bounding box center [644, 96] width 267 height 39
click at [591, 196] on div "Type" at bounding box center [585, 188] width 44 height 18
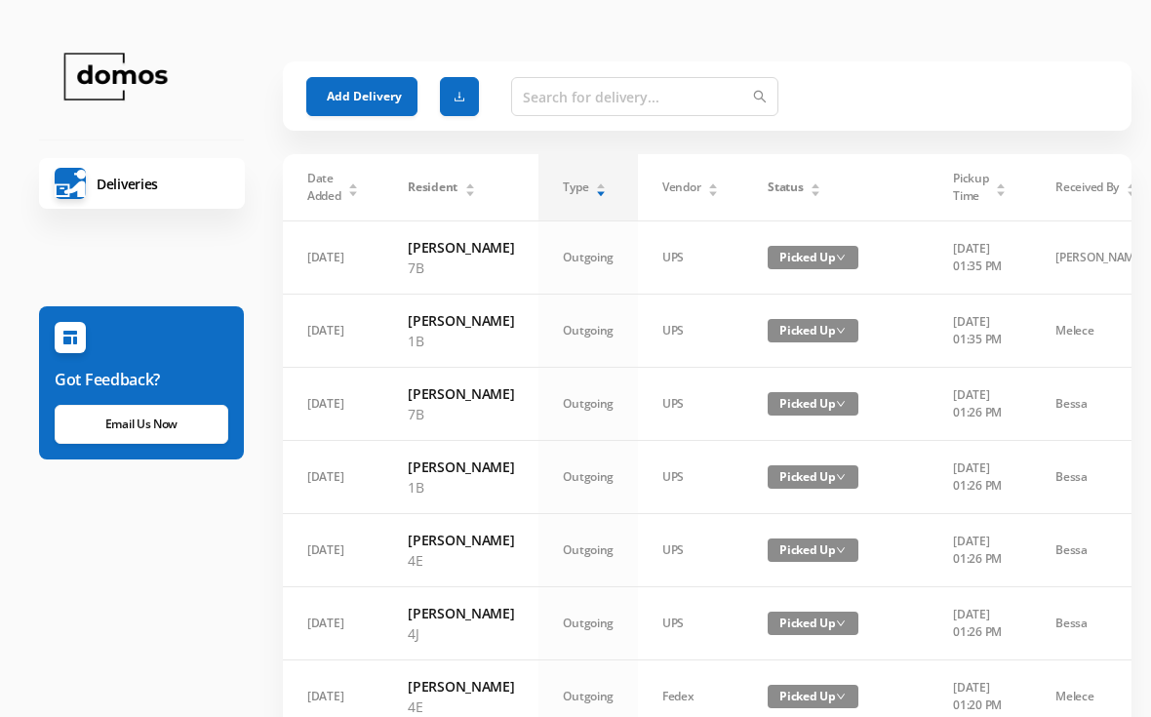
click at [811, 263] on span "Picked Up" at bounding box center [813, 257] width 91 height 23
click at [817, 302] on link "Awaiting Pick Up" at bounding box center [820, 303] width 127 height 31
click at [350, 89] on button "Add Delivery" at bounding box center [361, 96] width 111 height 39
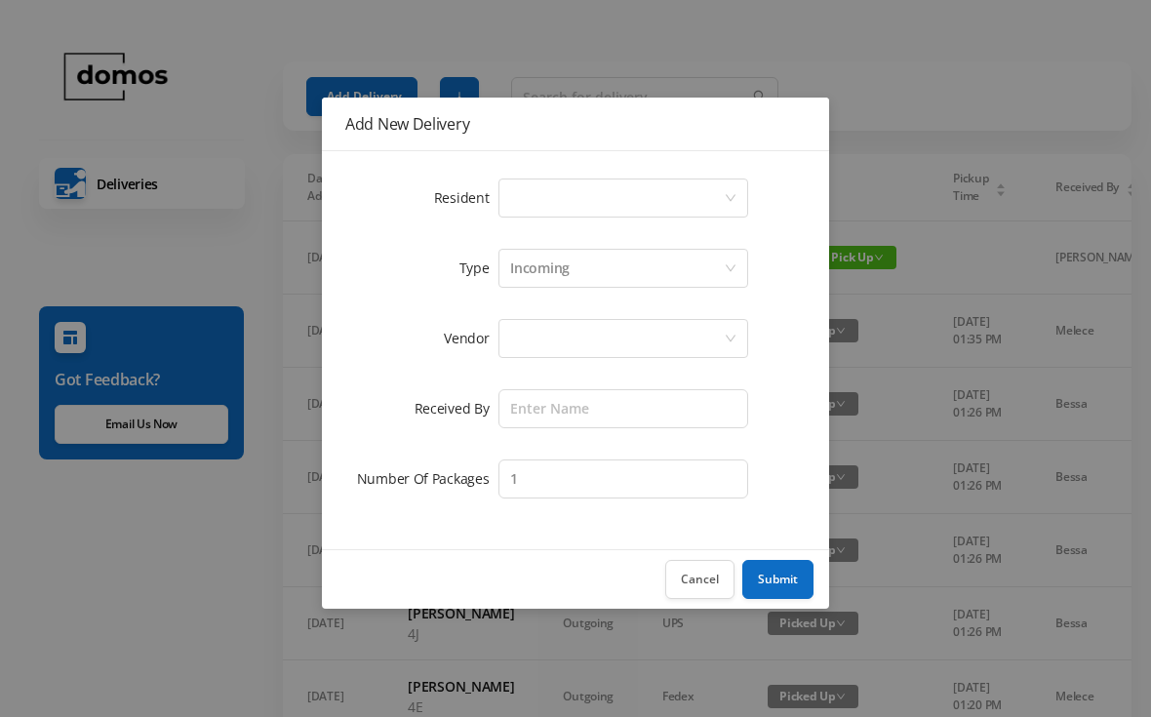
click at [589, 198] on div "Select a person" at bounding box center [617, 197] width 214 height 37
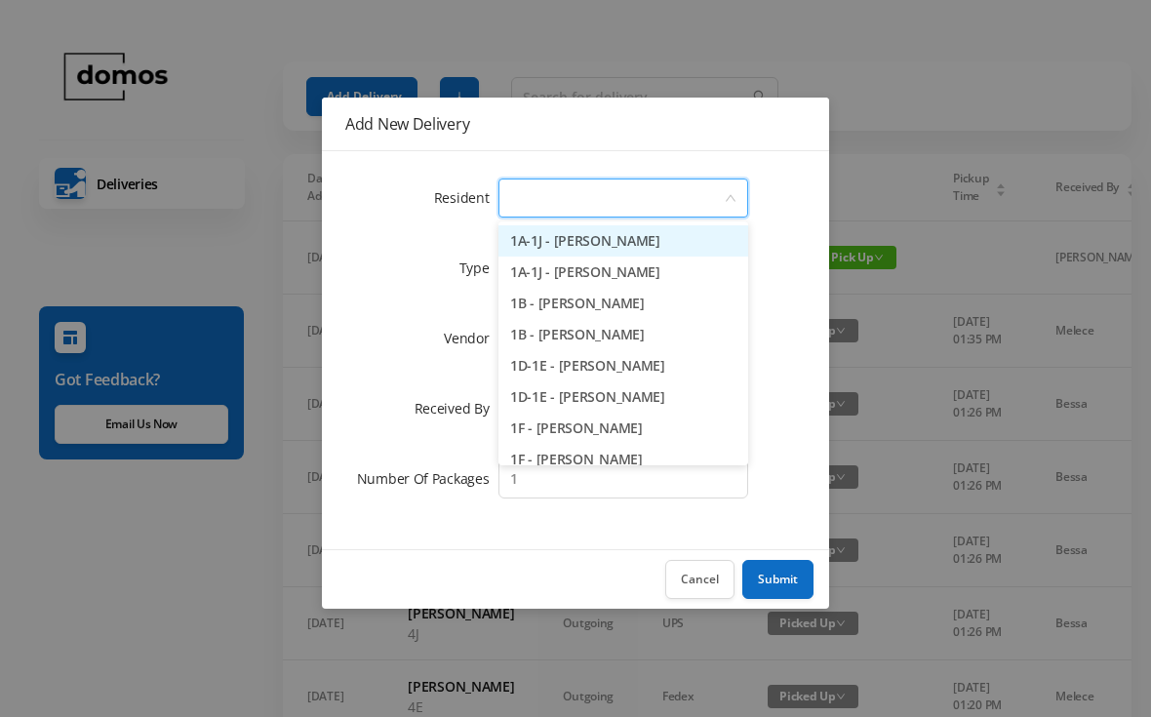
type input "D"
type input "8d"
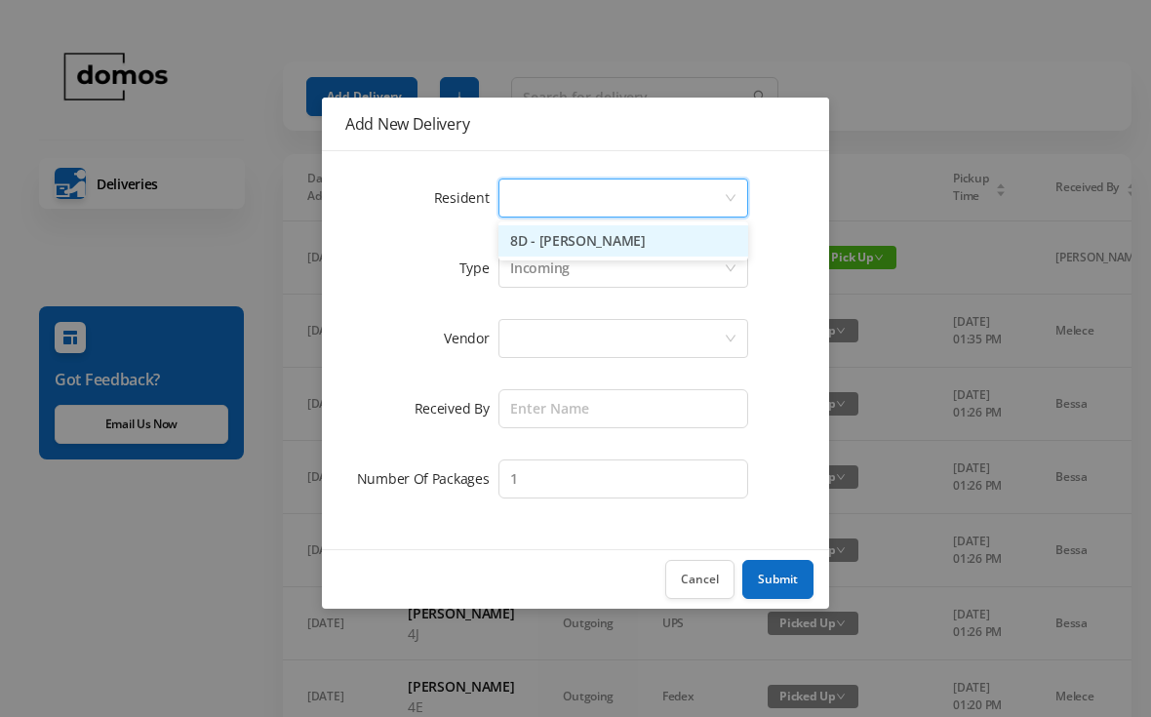
click at [949, 66] on div "Add New Delivery Resident Select a person Type Incoming Vendor Received By Numb…" at bounding box center [575, 358] width 1151 height 717
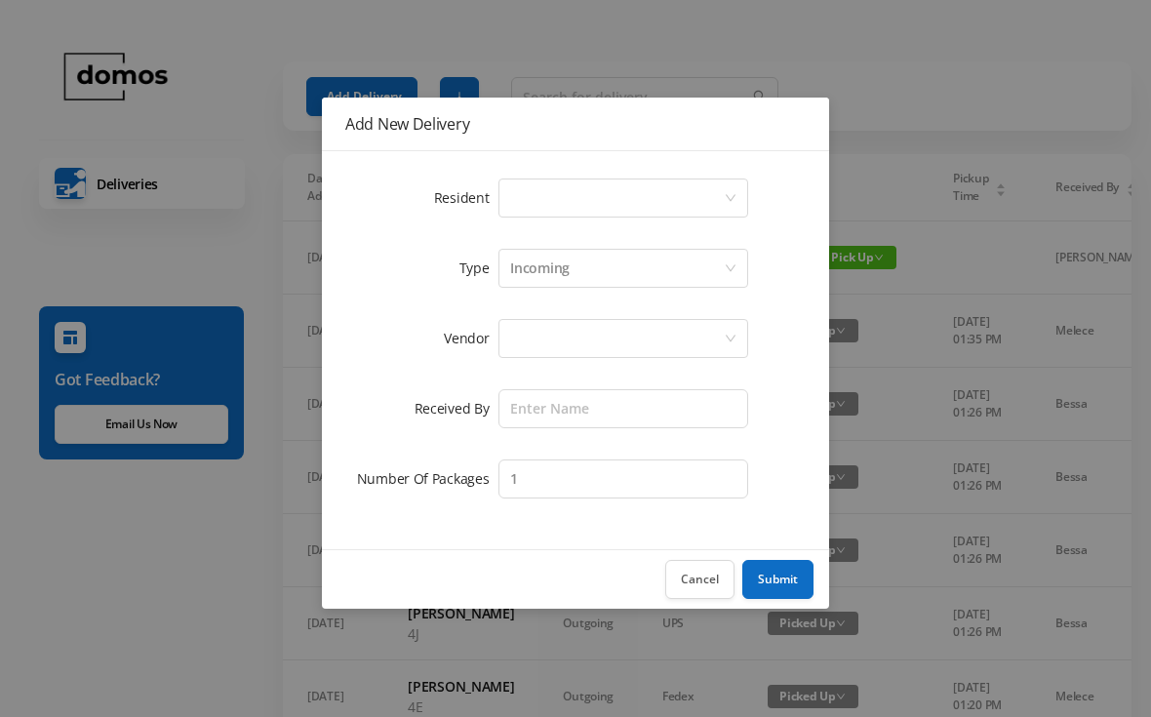
click at [690, 579] on button "Cancel" at bounding box center [699, 579] width 69 height 39
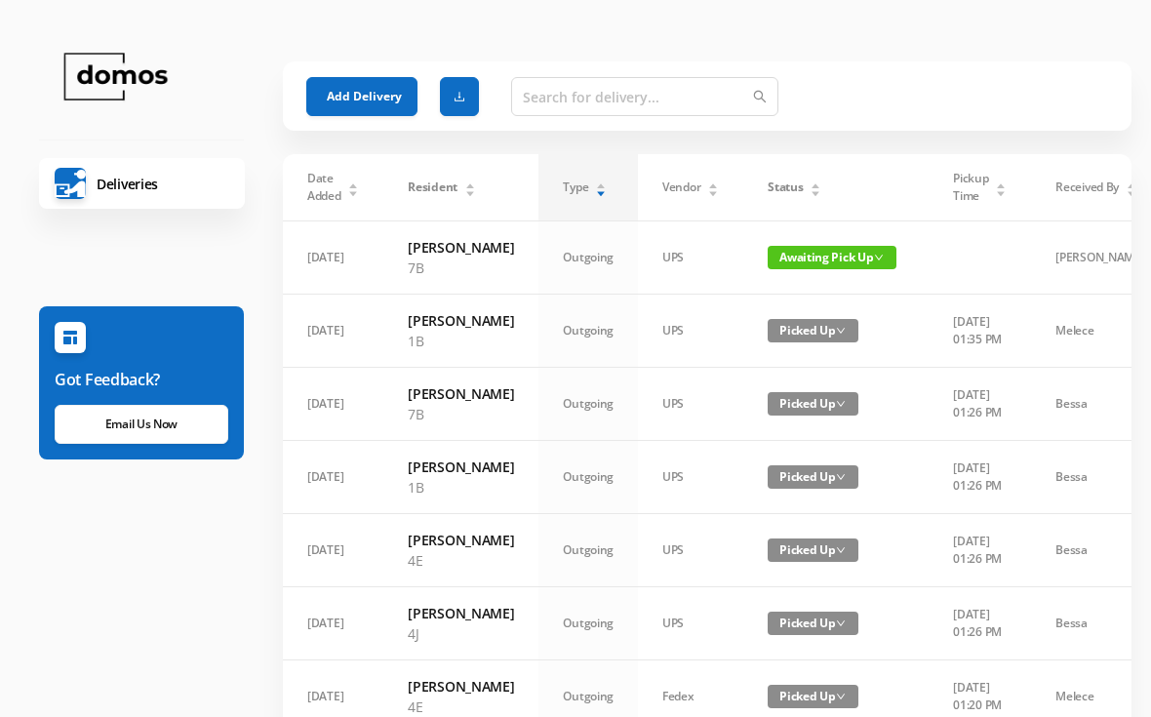
click at [814, 416] on span "Picked Up" at bounding box center [813, 403] width 91 height 23
click at [932, 68] on div "Add Delivery" at bounding box center [707, 96] width 802 height 70
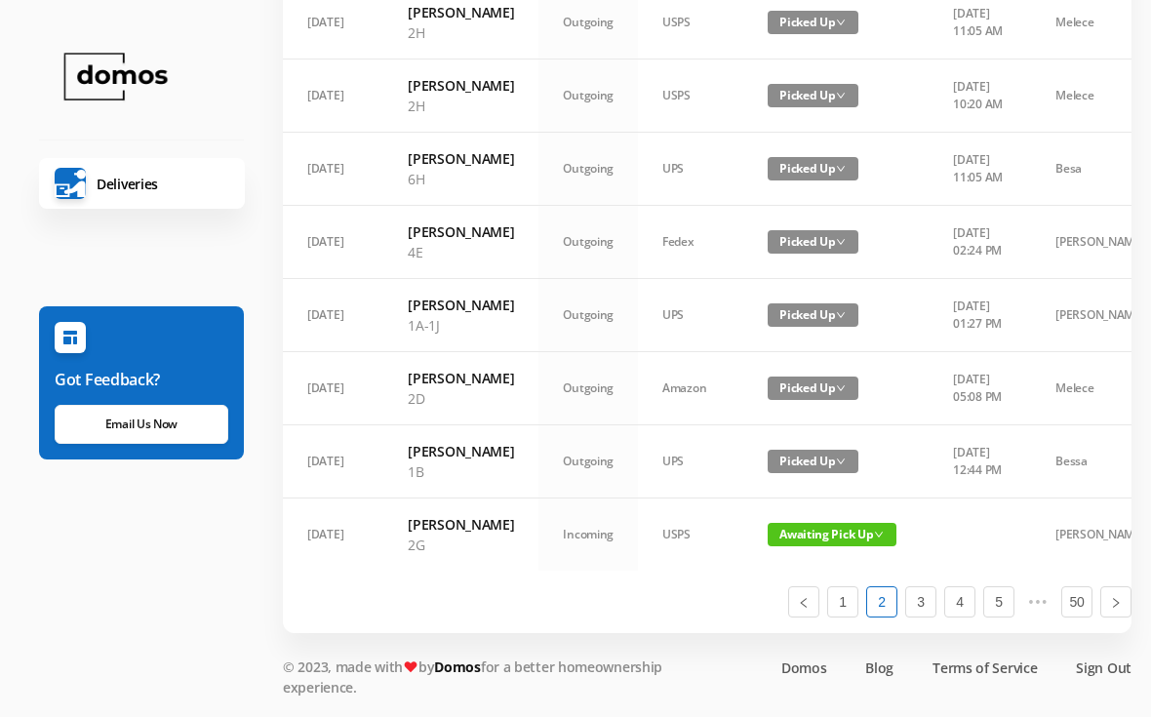
scroll to position [1406, 0]
click at [848, 617] on link "1" at bounding box center [842, 601] width 29 height 29
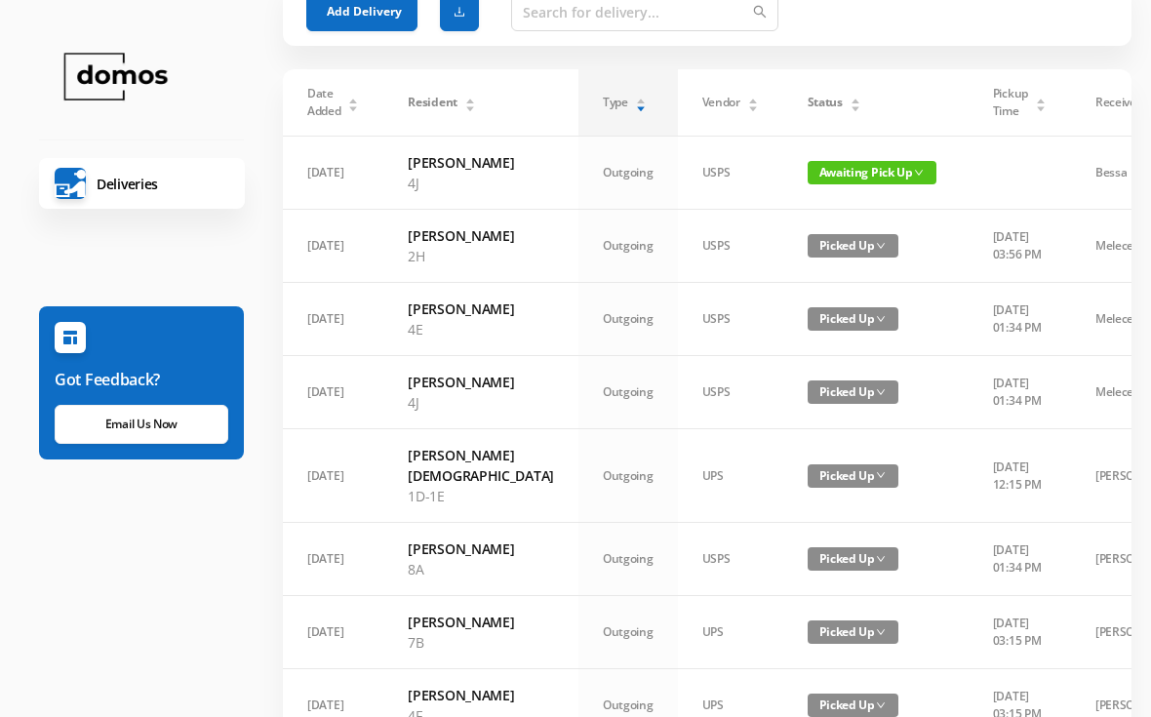
scroll to position [0, 0]
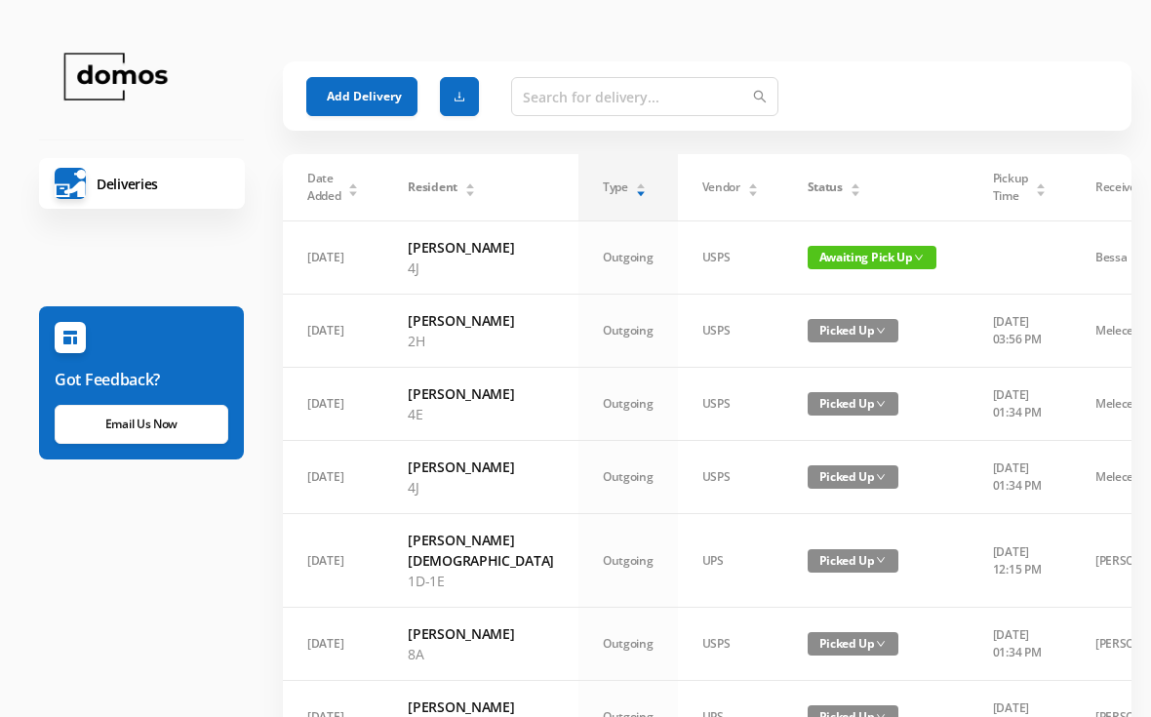
click at [821, 189] on div "Status" at bounding box center [835, 188] width 54 height 18
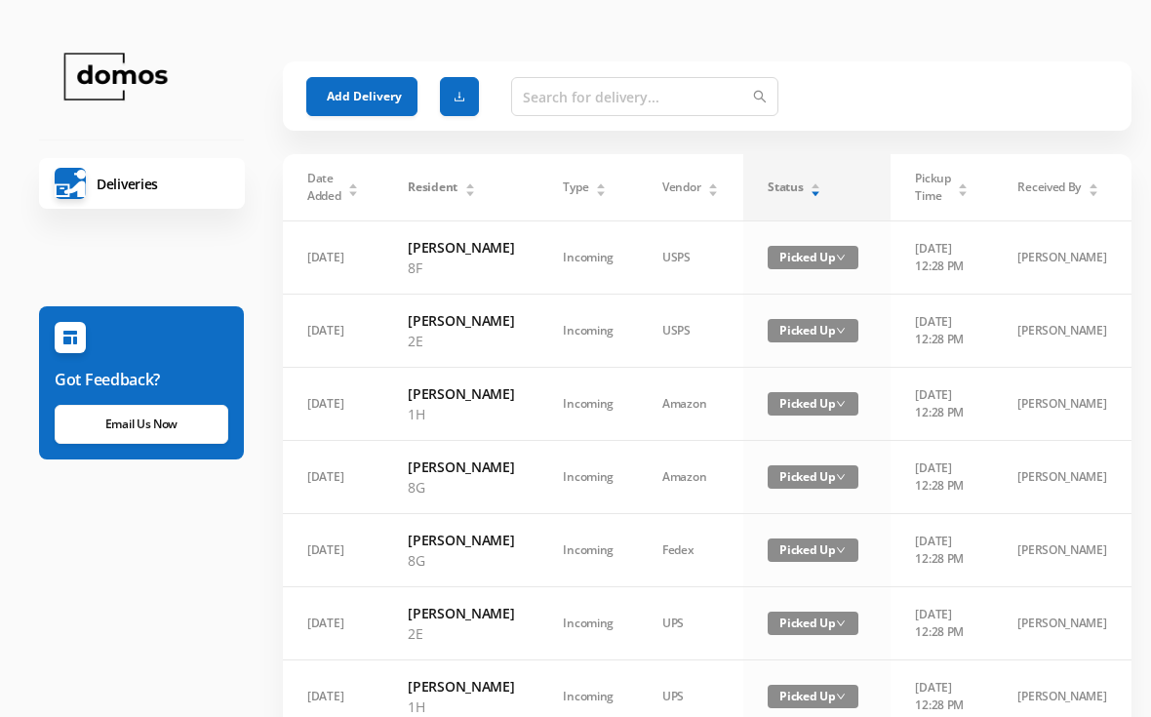
click at [821, 190] on div "Status" at bounding box center [795, 188] width 54 height 18
